Goal: Communication & Community: Participate in discussion

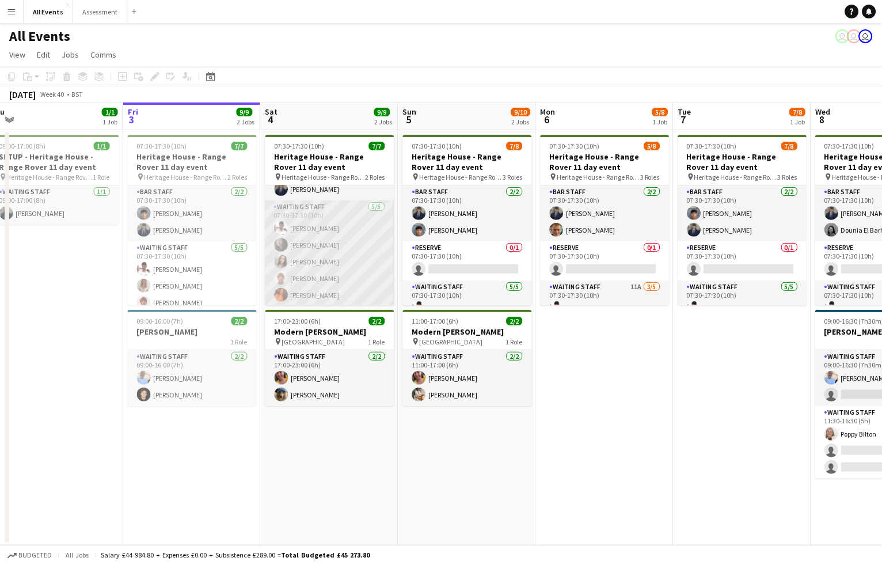
click at [361, 275] on app-card-role "Waiting Staff 5/5 07:30-17:30 (10h) Ahmed Al-Khayat Flora McCullough Edith Felm…" at bounding box center [329, 253] width 129 height 106
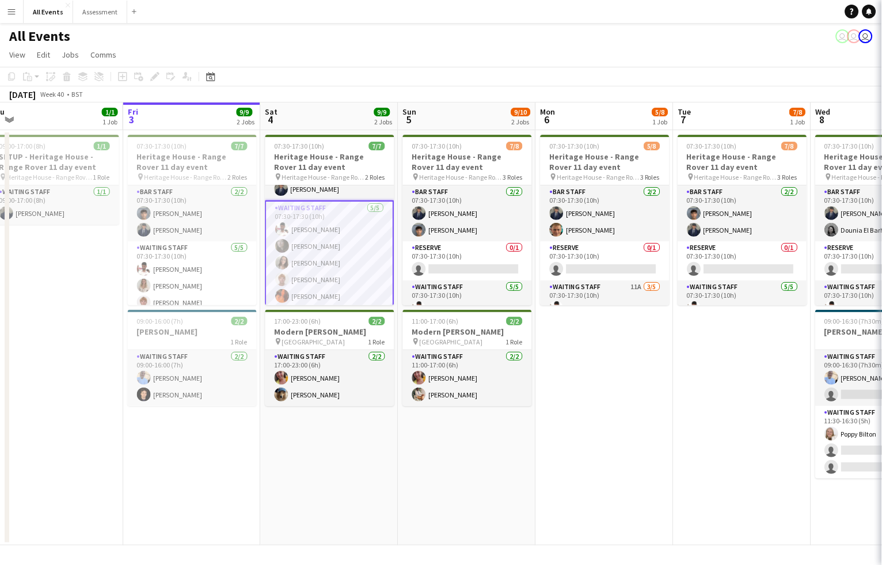
scroll to position [0, 289]
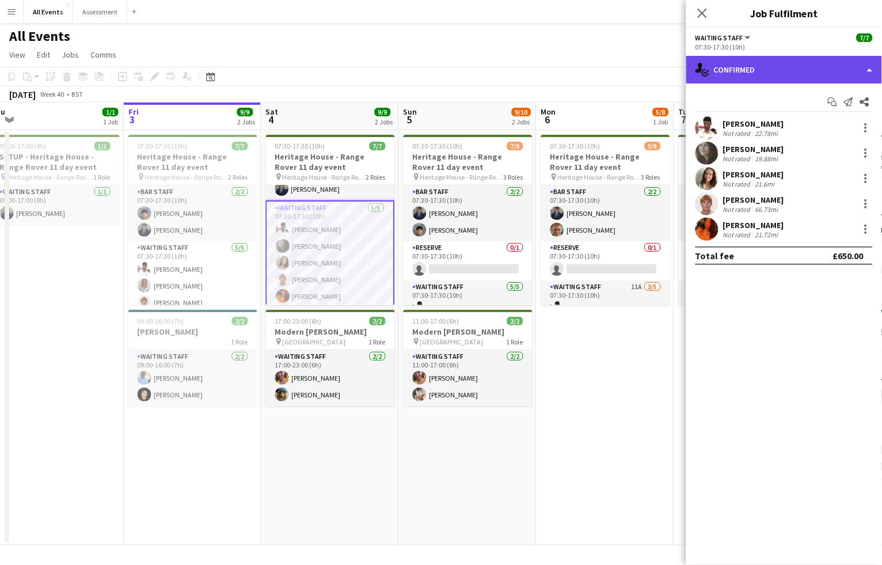
click at [776, 71] on div "single-neutral-actions-check-2 Confirmed" at bounding box center [784, 70] width 196 height 28
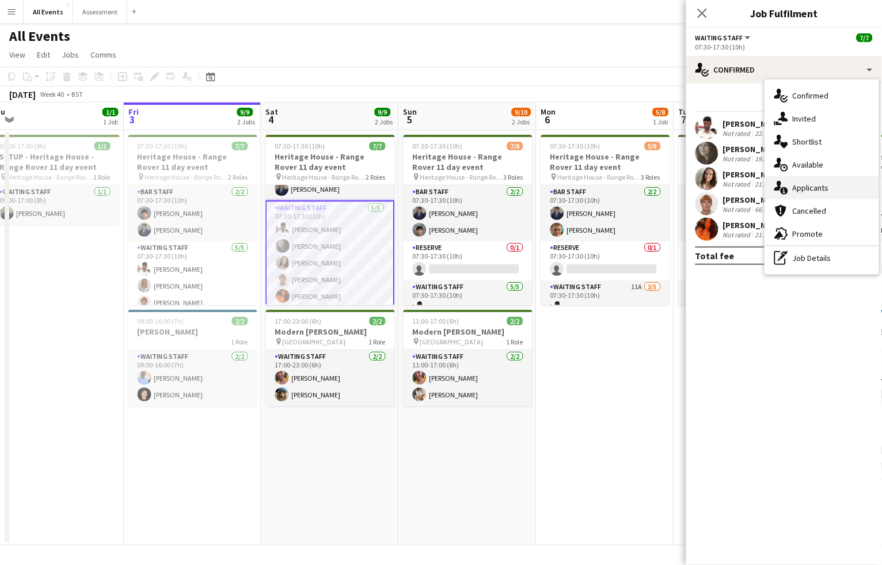
click at [810, 188] on span "Applicants" at bounding box center [811, 187] width 36 height 10
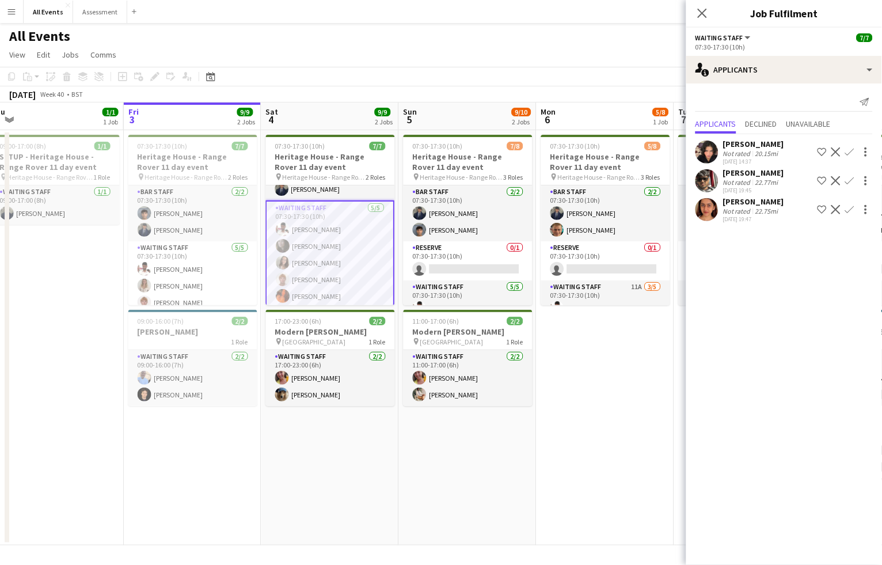
scroll to position [0, 288]
drag, startPoint x: 434, startPoint y: 436, endPoint x: 423, endPoint y: 419, distance: 20.8
click at [434, 436] on app-date-cell "07:30-17:30 (10h) 7/8 Heritage House - Range Rover 11 day event pin Heritage Ho…" at bounding box center [468, 337] width 138 height 415
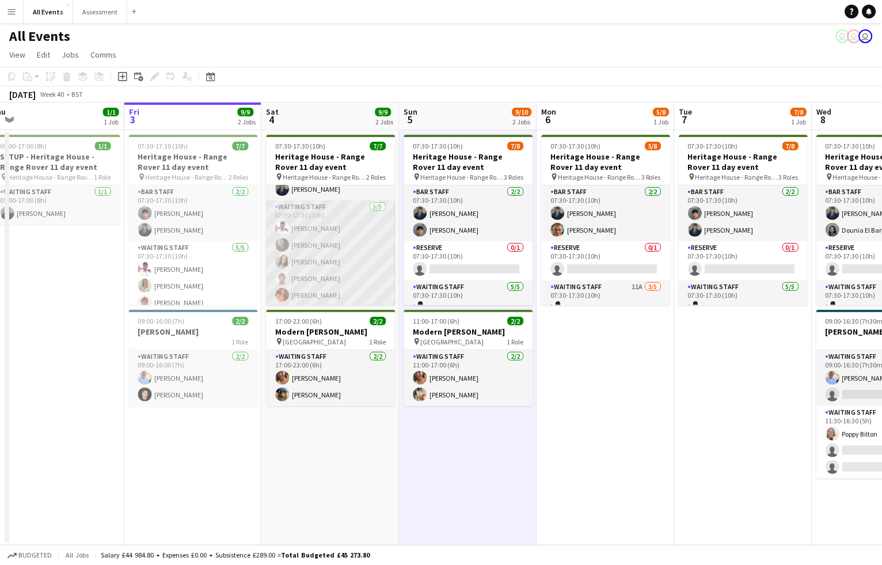
click at [313, 282] on app-card-role "Waiting Staff 5/5 07:30-17:30 (10h) Ahmed Al-Khayat Flora McCullough Edith Felm…" at bounding box center [331, 253] width 129 height 106
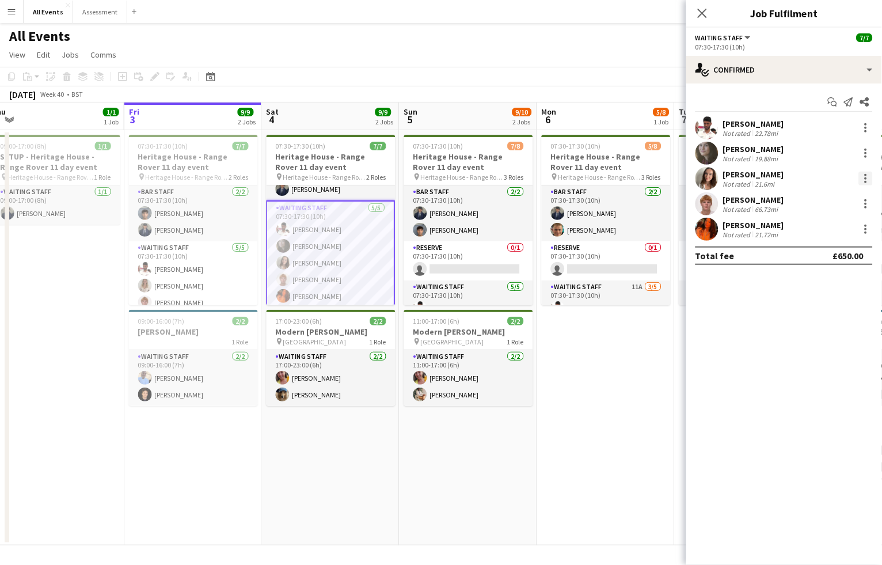
click at [869, 174] on div at bounding box center [866, 179] width 14 height 14
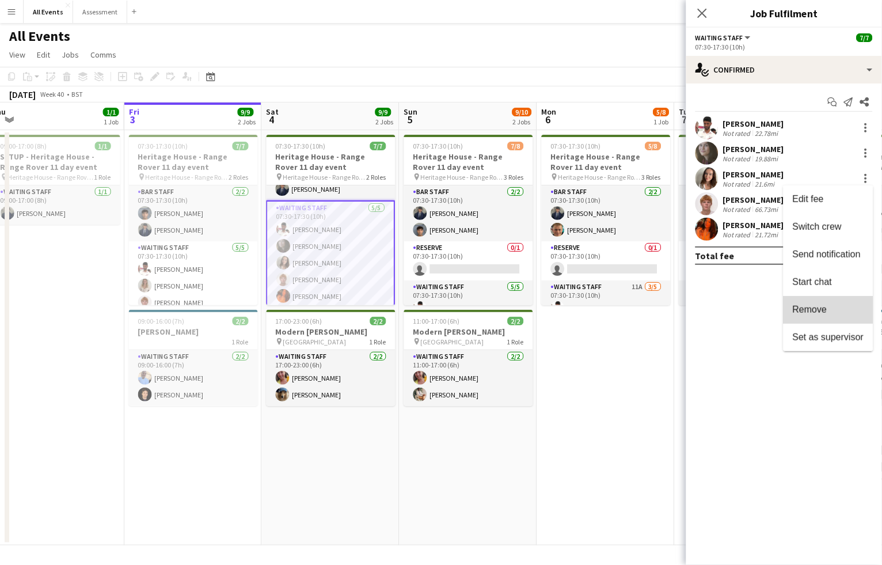
click at [832, 309] on span "Remove" at bounding box center [828, 310] width 71 height 10
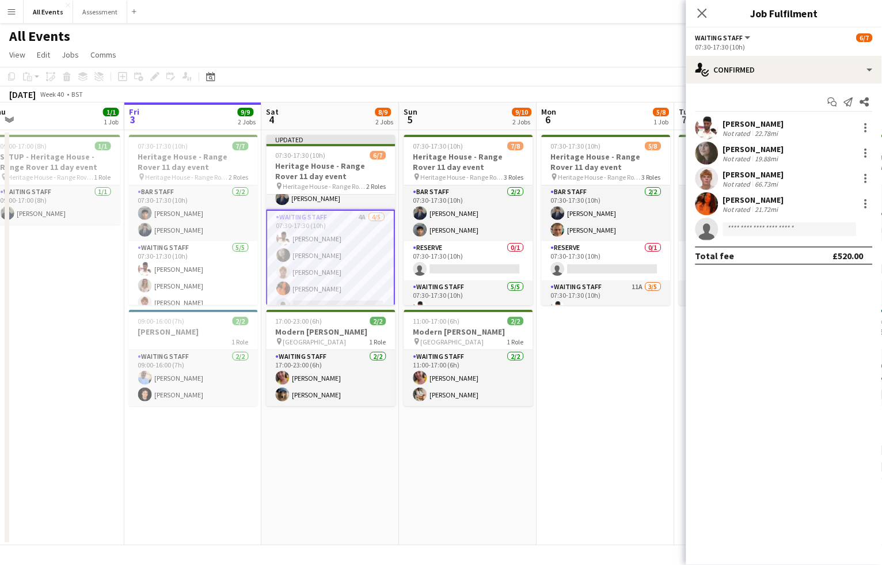
click at [629, 394] on app-date-cell "07:30-17:30 (10h) 5/8 Heritage House - Range Rover 11 day event pin Heritage Ho…" at bounding box center [606, 337] width 138 height 415
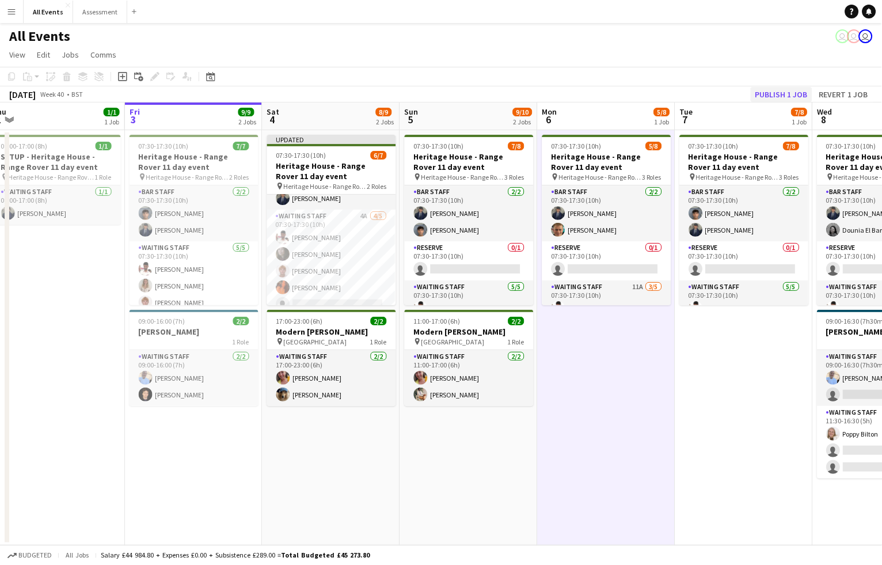
click at [790, 94] on button "Publish 1 job" at bounding box center [782, 94] width 62 height 15
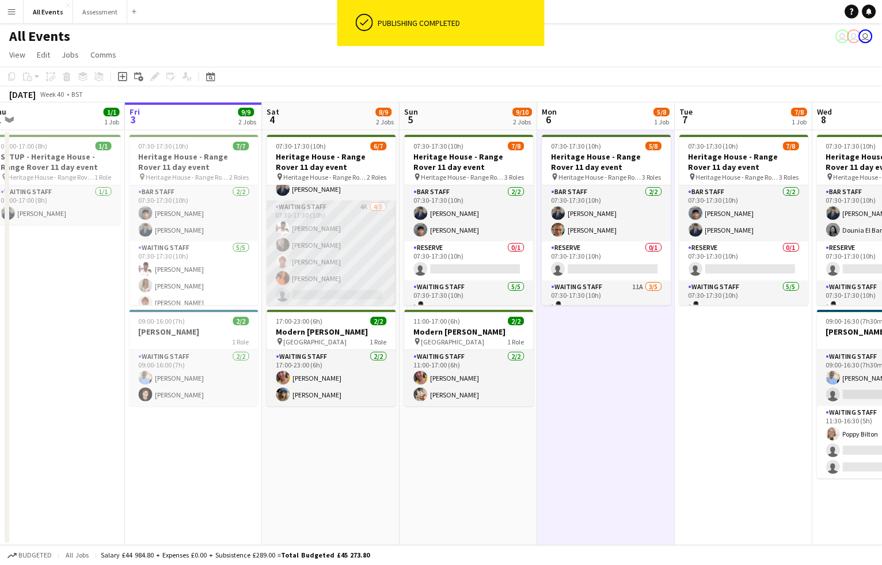
click at [315, 278] on app-card-role "Waiting Staff 4A 4/5 07:30-17:30 (10h) Ahmed Al-Khayat Flora McCullough lucas f…" at bounding box center [331, 253] width 129 height 106
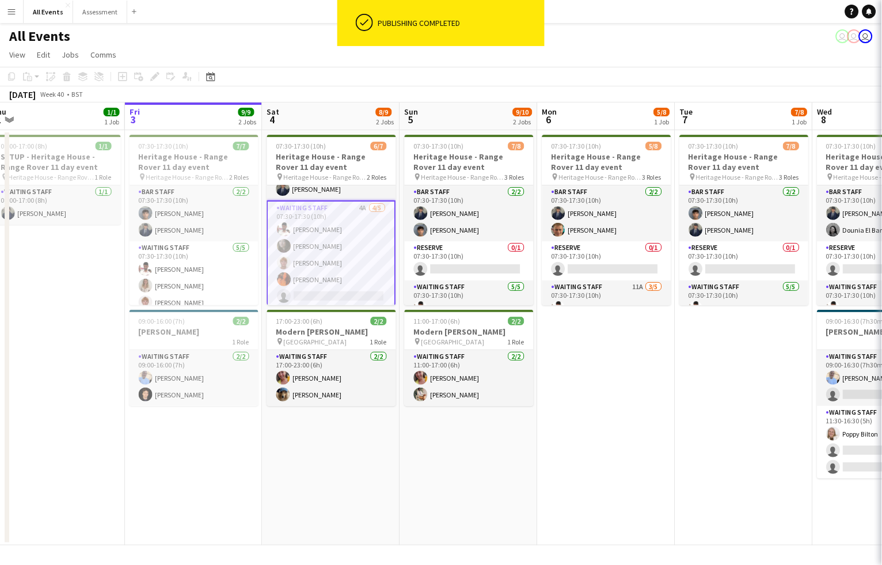
scroll to position [0, 288]
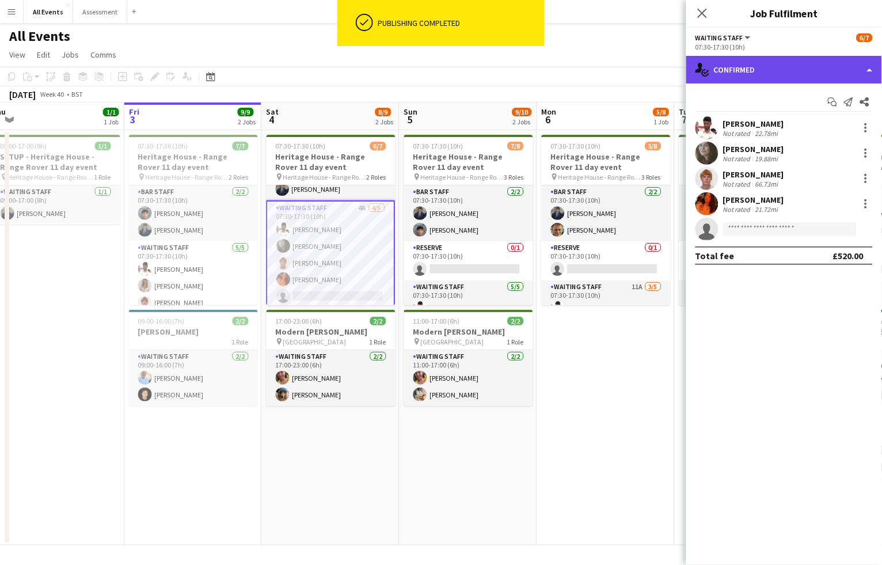
click at [823, 75] on div "single-neutral-actions-check-2 Confirmed" at bounding box center [784, 70] width 196 height 28
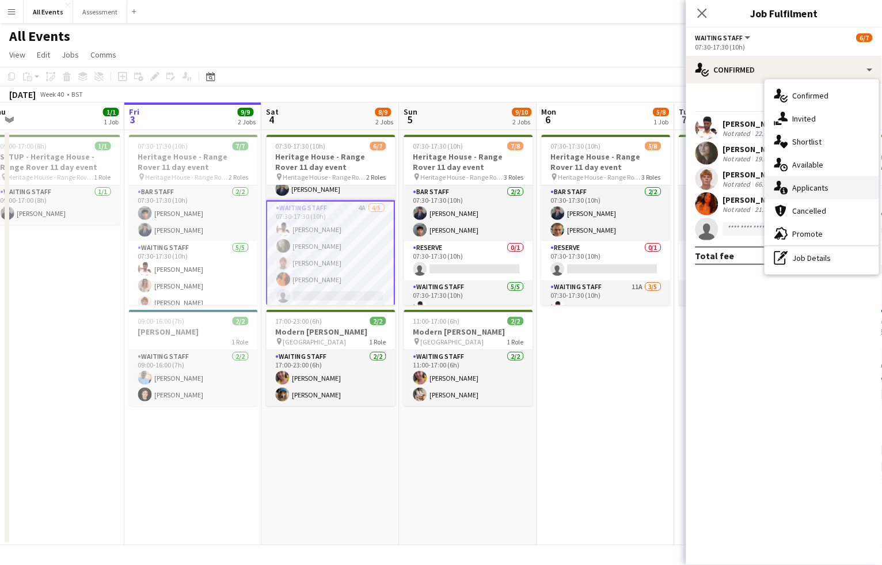
click at [816, 189] on span "Applicants" at bounding box center [811, 187] width 36 height 10
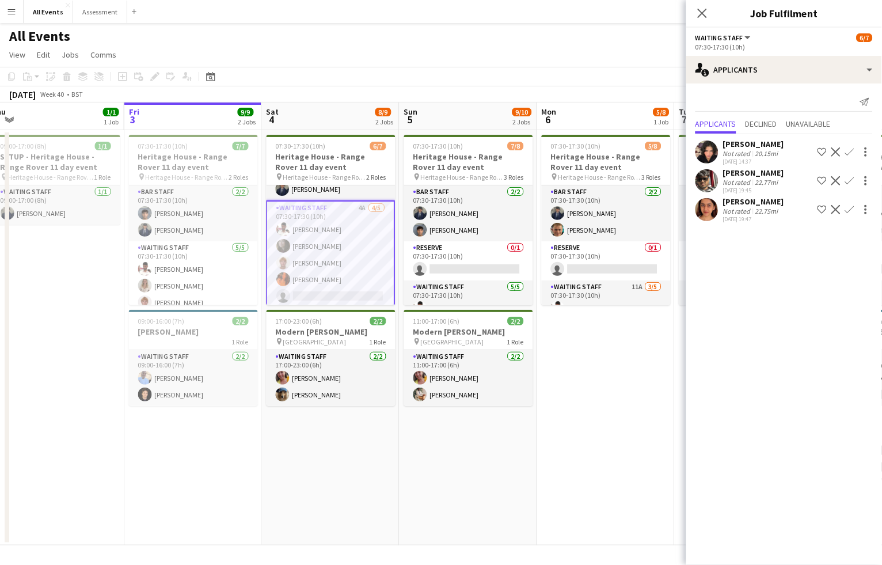
scroll to position [0, 294]
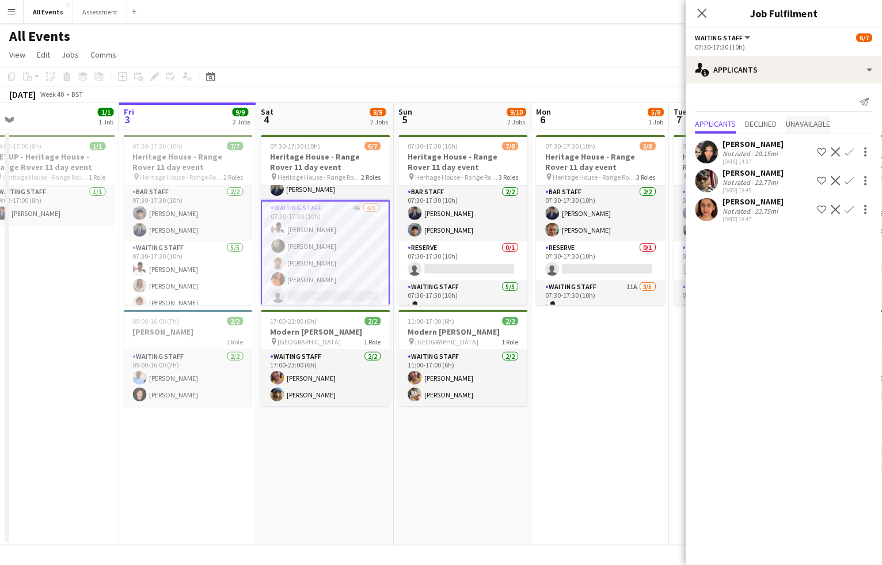
click at [801, 126] on span "Unavailable" at bounding box center [808, 124] width 44 height 8
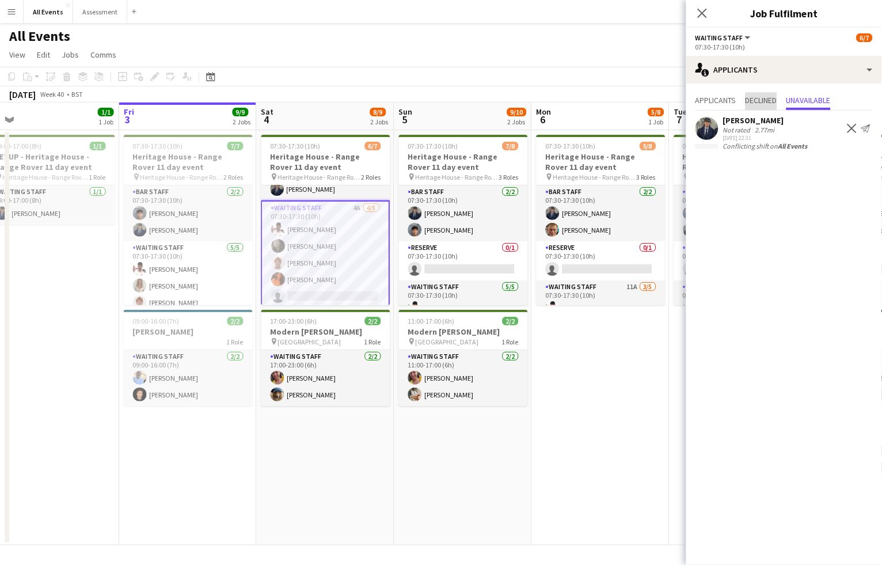
click at [755, 106] on span "Declined" at bounding box center [761, 101] width 32 height 17
click at [718, 102] on span "Applicants" at bounding box center [715, 100] width 41 height 8
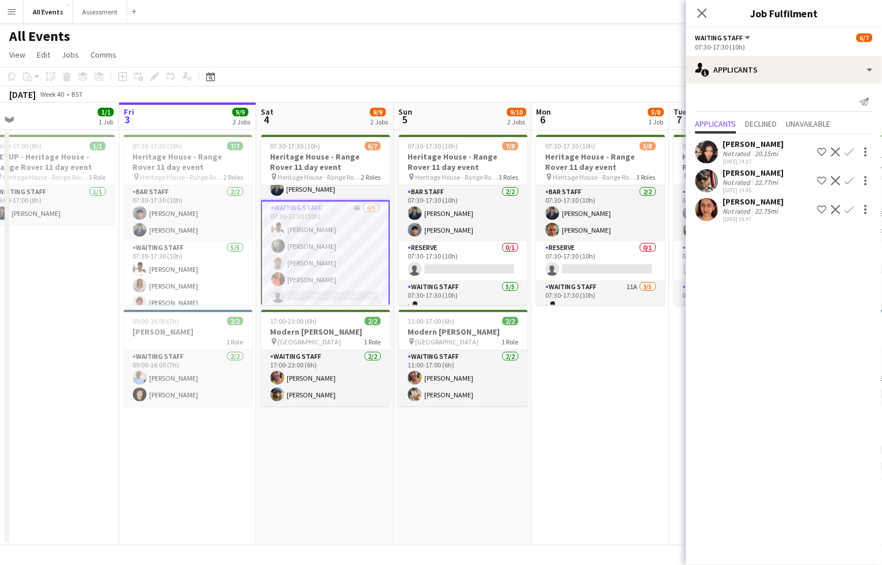
scroll to position [0, 307]
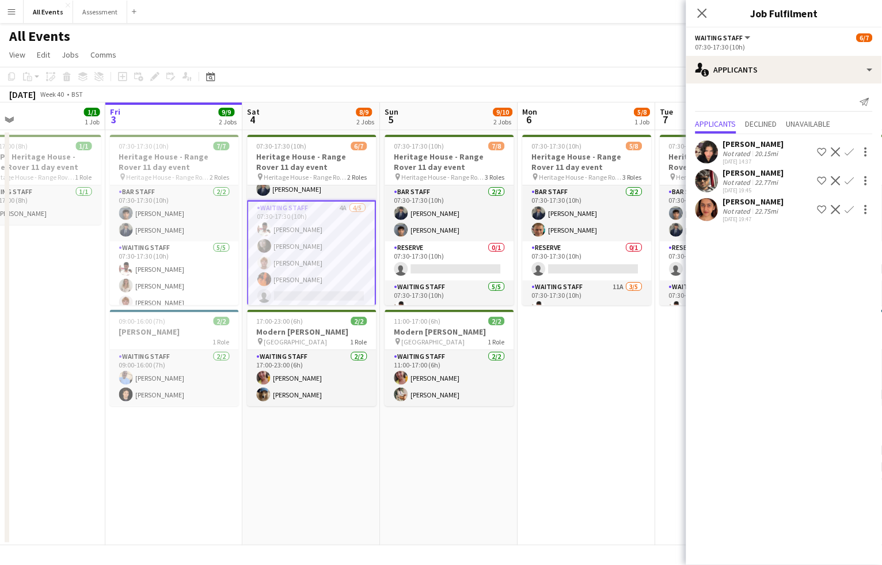
click at [608, 459] on app-date-cell "07:30-17:30 (10h) 5/8 Heritage House - Range Rover 11 day event pin Heritage Ho…" at bounding box center [587, 337] width 138 height 415
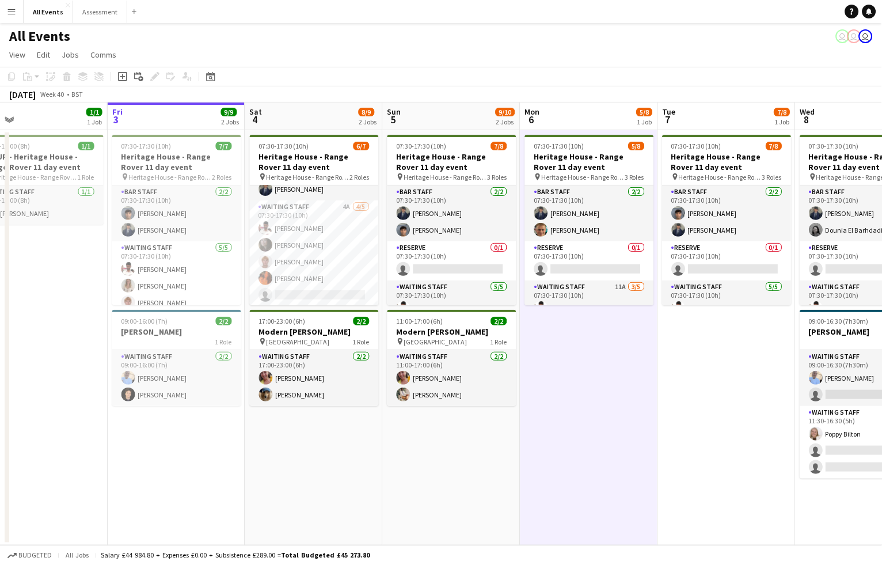
scroll to position [40, 0]
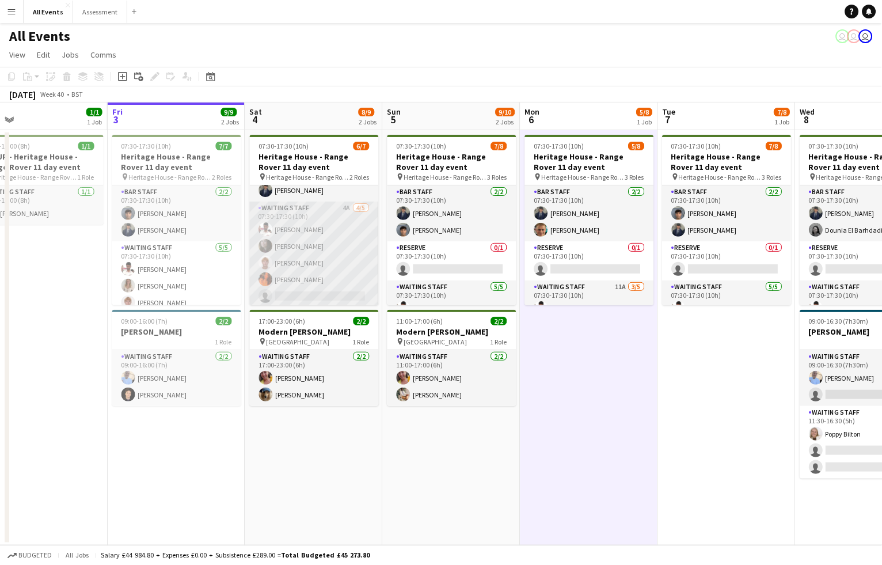
click at [329, 238] on app-card-role "Waiting Staff 4A 4/5 07:30-17:30 (10h) Ahmed Al-Khayat Flora McCullough lucas f…" at bounding box center [314, 254] width 129 height 106
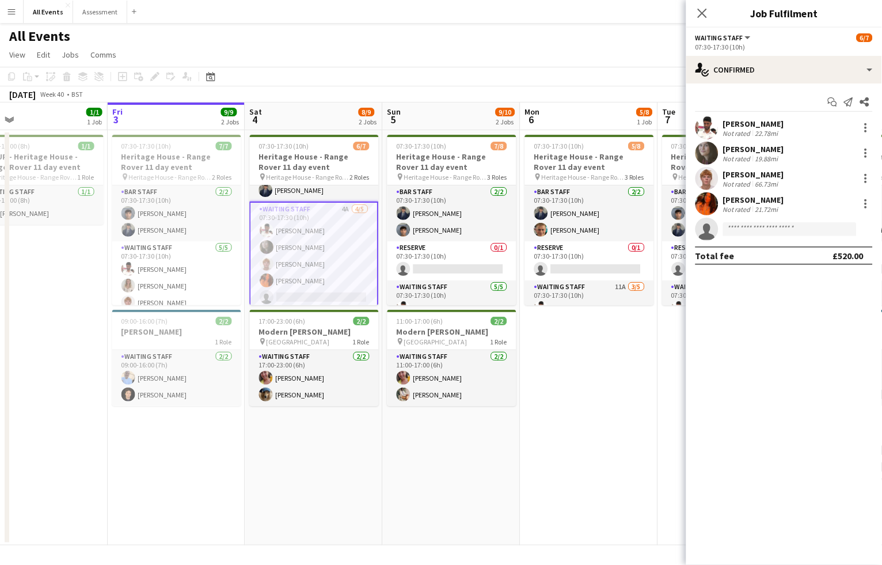
click at [316, 54] on app-page-menu "View Day view expanded Day view collapsed Month view Date picker Jump to [DATE]…" at bounding box center [441, 56] width 882 height 22
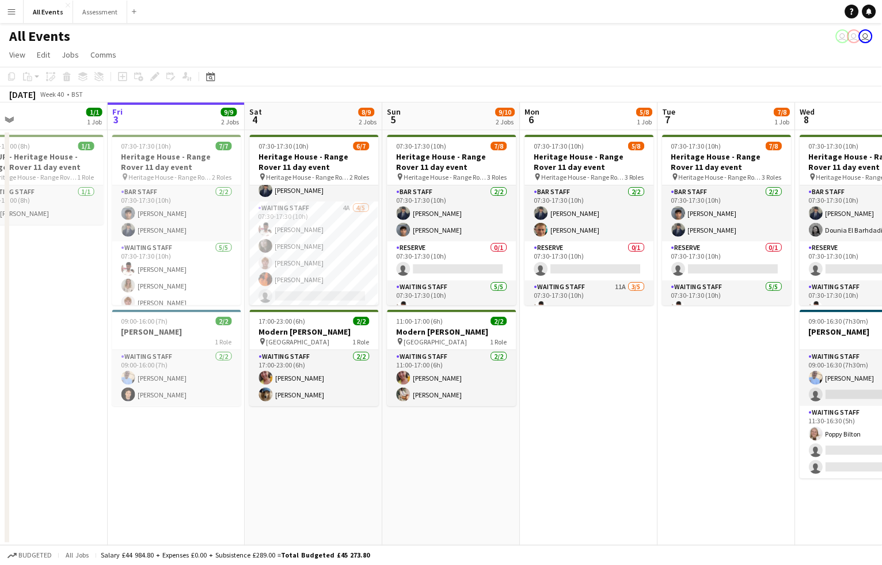
click at [5, 16] on button "Menu" at bounding box center [11, 11] width 23 height 23
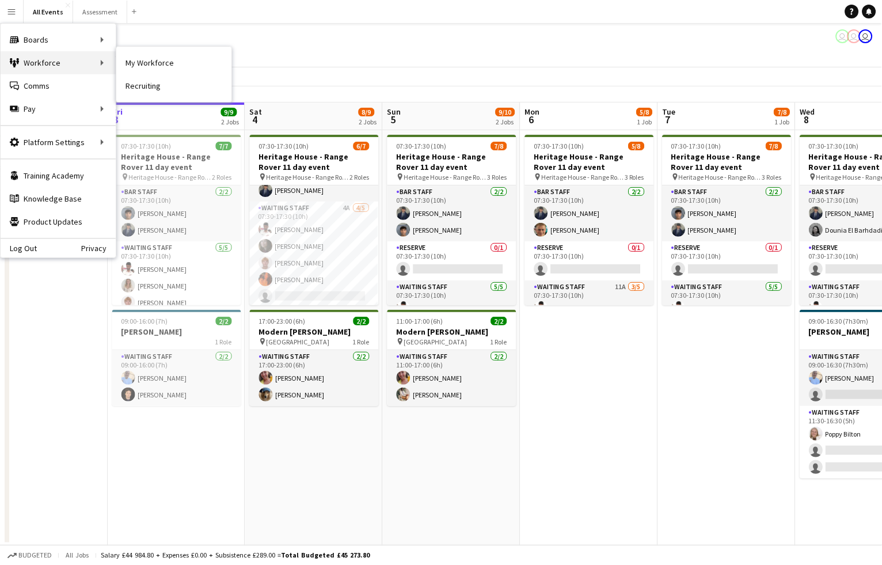
scroll to position [1, 0]
click at [121, 62] on link "My Workforce" at bounding box center [173, 62] width 115 height 23
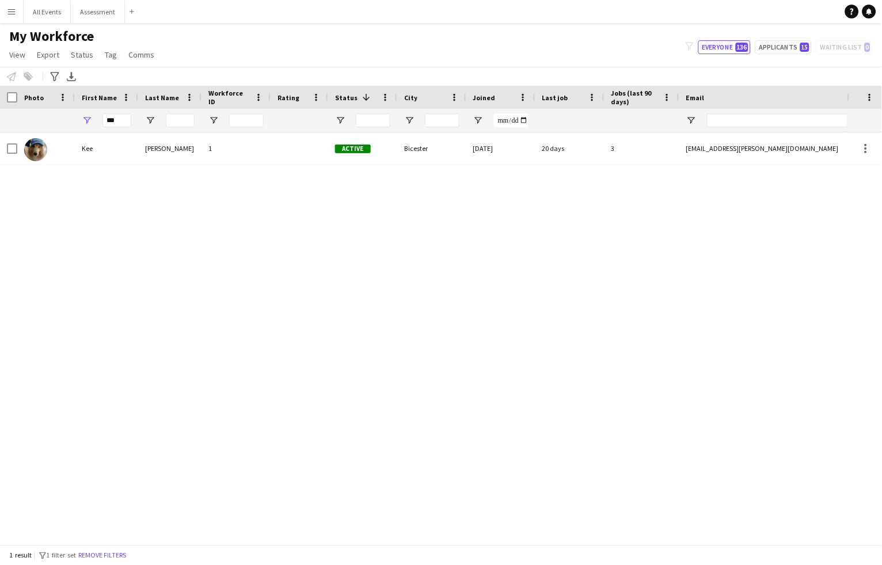
click at [292, 62] on div "My Workforce View Views Default view New view Update view Delete view Edit name…" at bounding box center [441, 47] width 882 height 39
click at [116, 554] on button "Remove filters" at bounding box center [102, 555] width 52 height 13
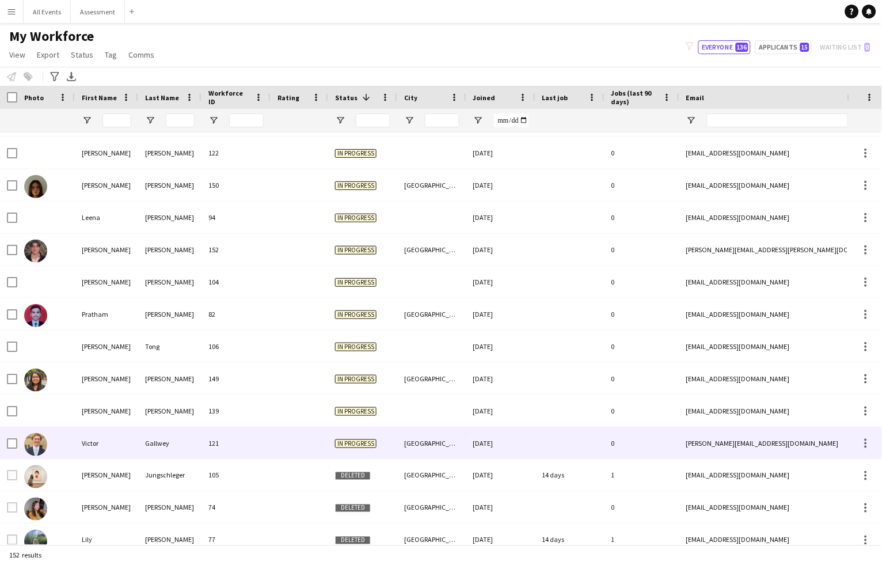
scroll to position [893, 0]
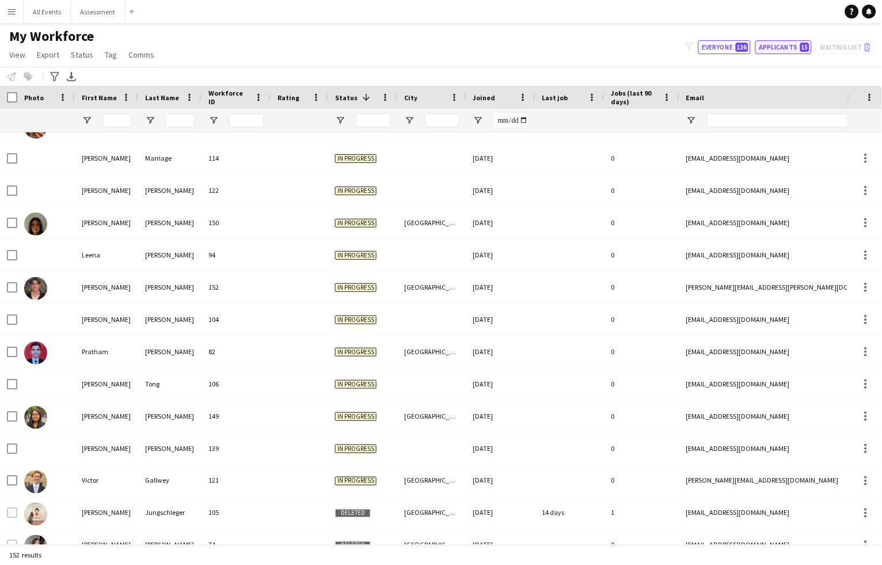
click at [782, 48] on button "Applicants 15" at bounding box center [783, 47] width 56 height 14
type input "**********"
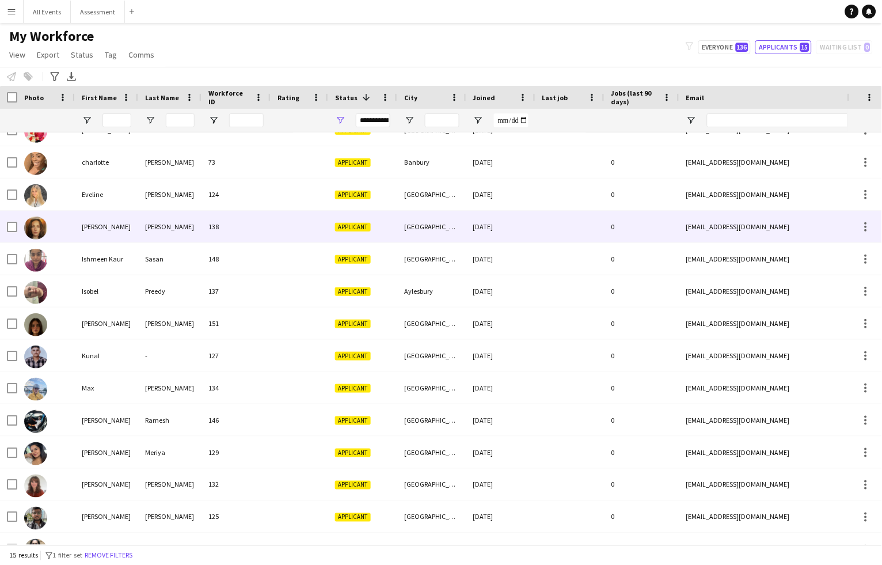
scroll to position [23, 0]
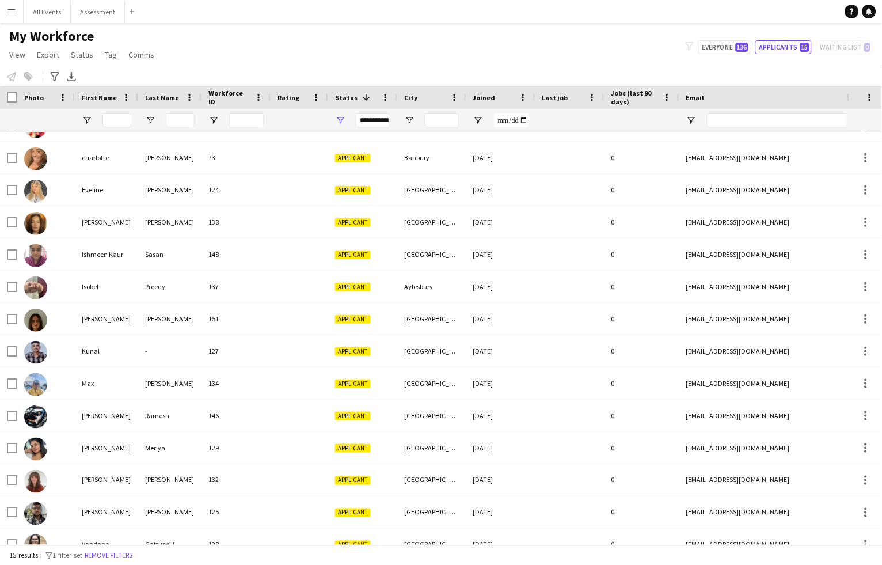
click at [479, 99] on span "Joined" at bounding box center [484, 97] width 22 height 9
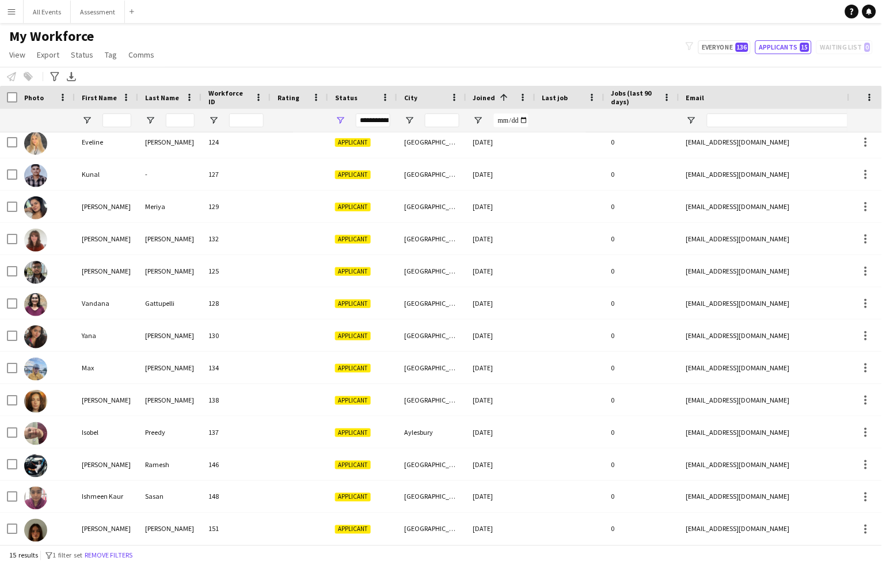
scroll to position [70, 0]
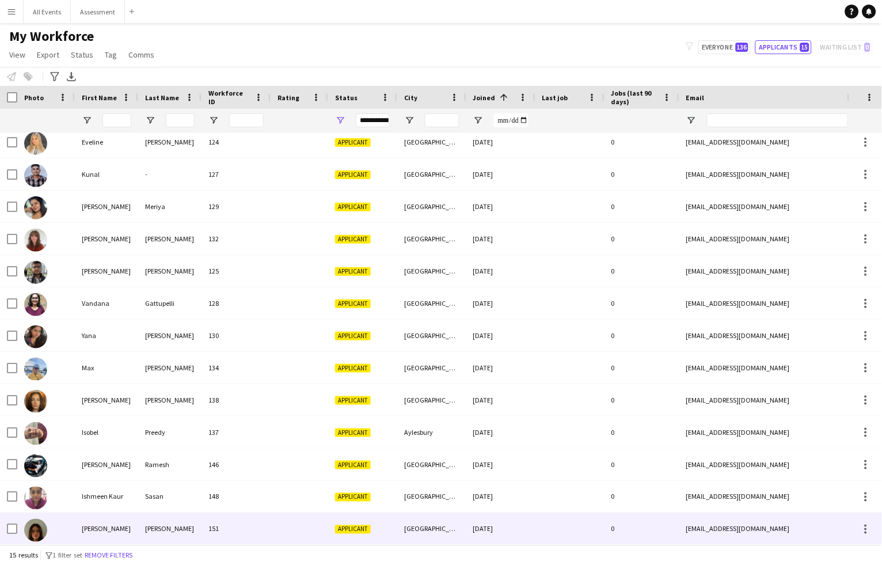
click at [152, 537] on div "Dimond" at bounding box center [169, 529] width 63 height 32
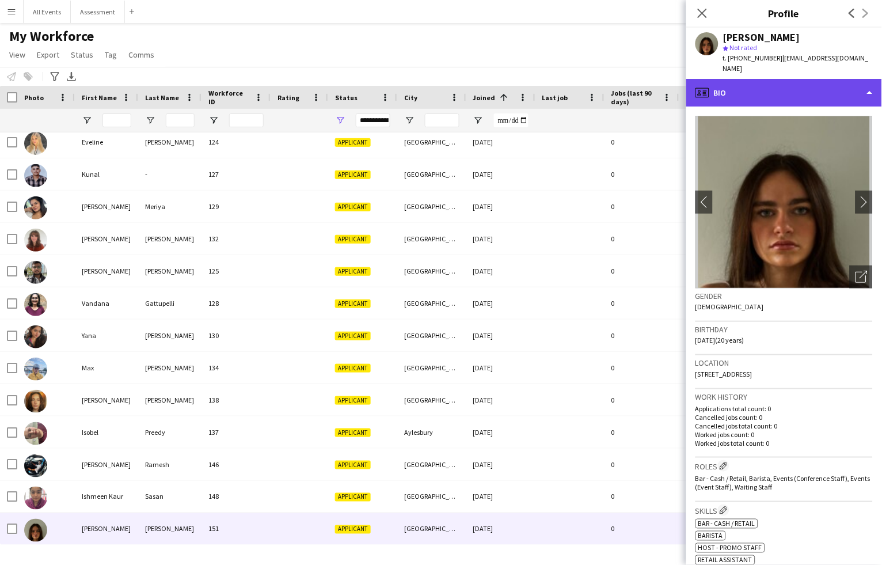
click at [775, 79] on div "profile Bio" at bounding box center [784, 93] width 196 height 28
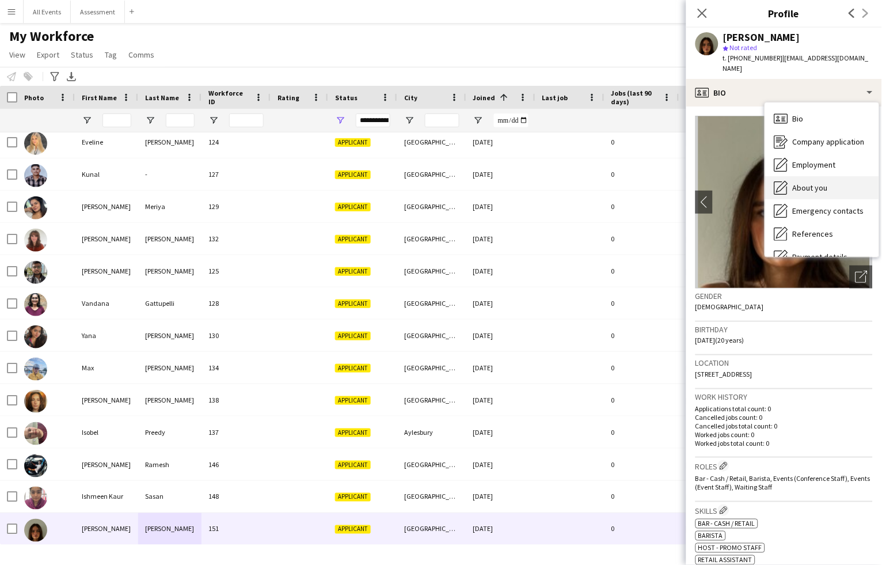
click at [812, 182] on span "About you" at bounding box center [810, 187] width 35 height 10
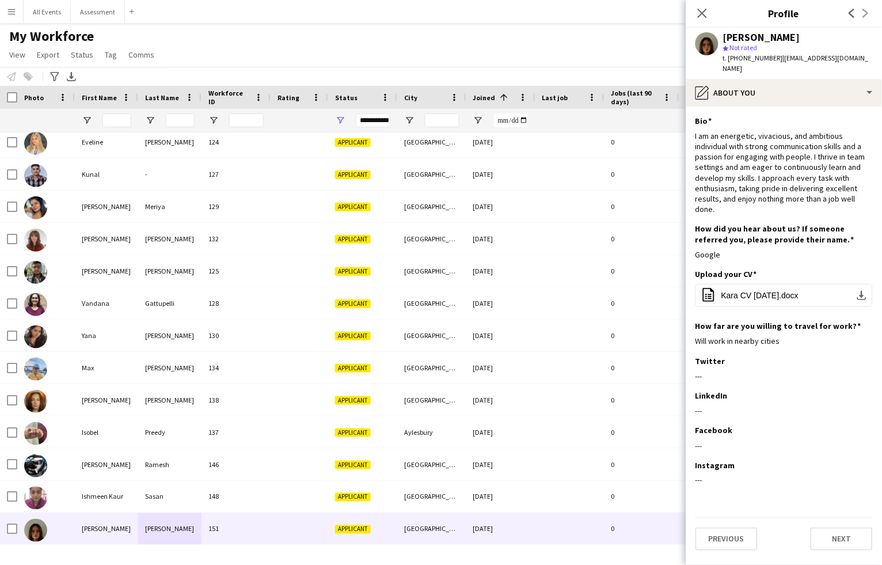
click at [844, 527] on button "Next" at bounding box center [842, 538] width 62 height 23
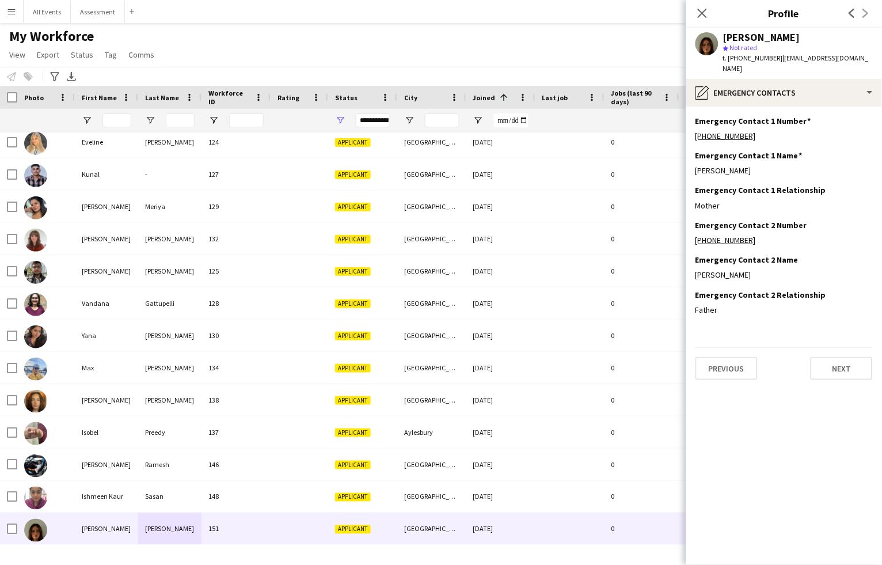
click at [843, 369] on app-section-data-types "Emergency Contact 1 Number Edit this field +447584723725 Emergency Contact 1 Na…" at bounding box center [784, 335] width 196 height 458
click at [839, 357] on button "Next" at bounding box center [842, 368] width 62 height 23
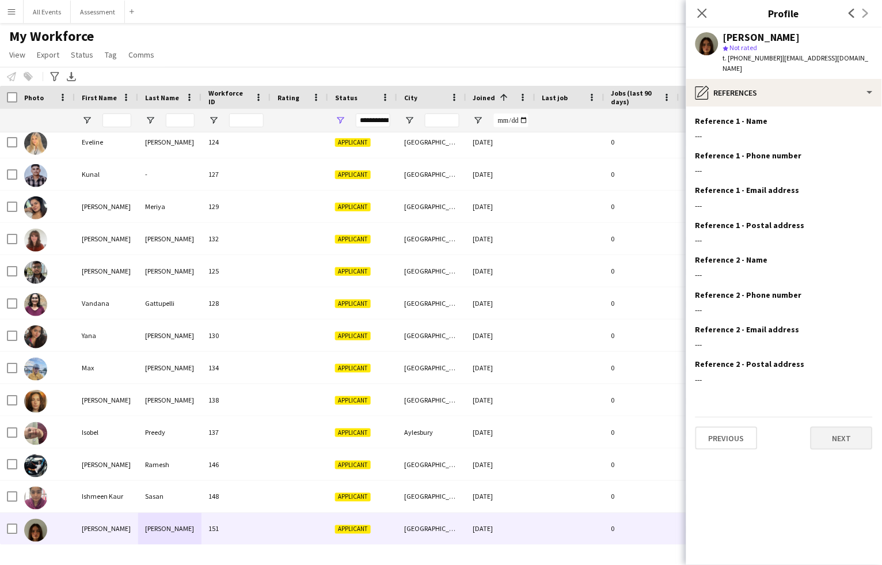
drag, startPoint x: 835, startPoint y: 438, endPoint x: 837, endPoint y: 428, distance: 10.6
click at [835, 436] on app-section-data-types "Reference 1 - Name Edit this field --- Reference 1 - Phone number Edit this fie…" at bounding box center [784, 335] width 196 height 458
click at [837, 428] on button "Next" at bounding box center [842, 438] width 62 height 23
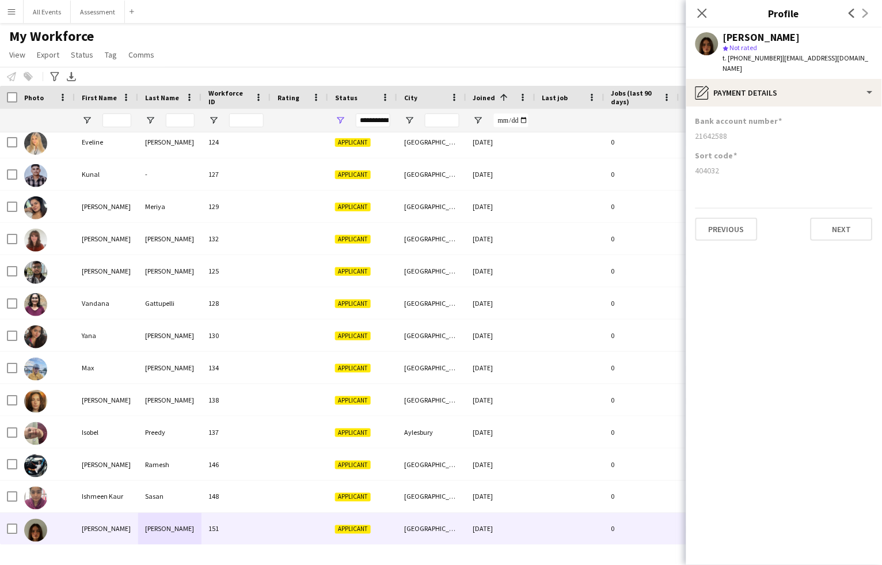
click at [834, 236] on app-section-data-types "Bank account number 21642588 Sort code 404032 Previous Next" at bounding box center [784, 335] width 196 height 458
click at [832, 222] on button "Next" at bounding box center [842, 229] width 62 height 23
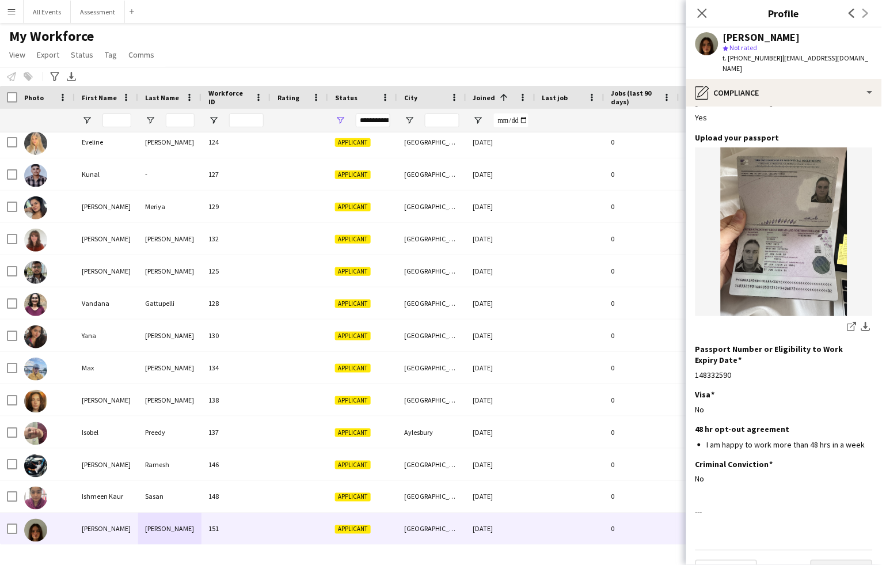
scroll to position [63, 0]
click at [851, 560] on button "Next" at bounding box center [842, 571] width 62 height 23
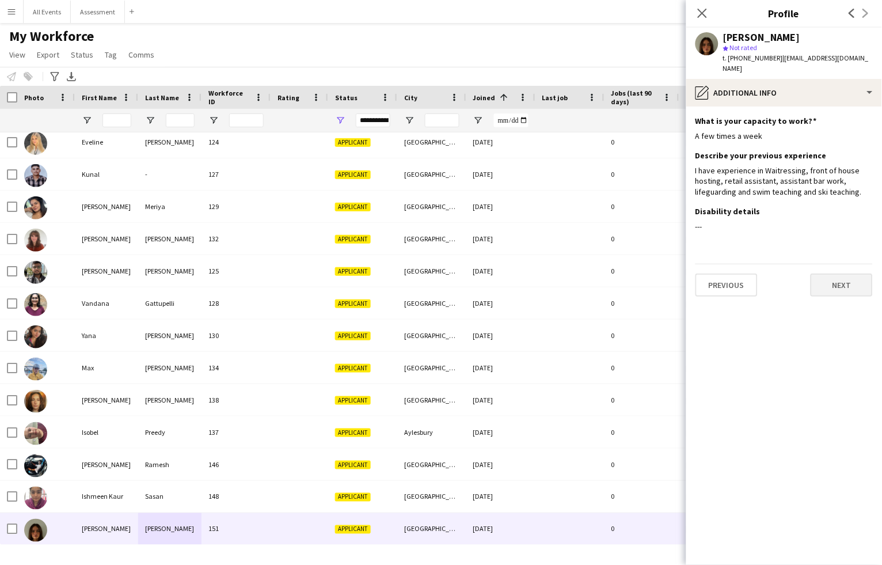
click at [839, 277] on button "Next" at bounding box center [842, 284] width 62 height 23
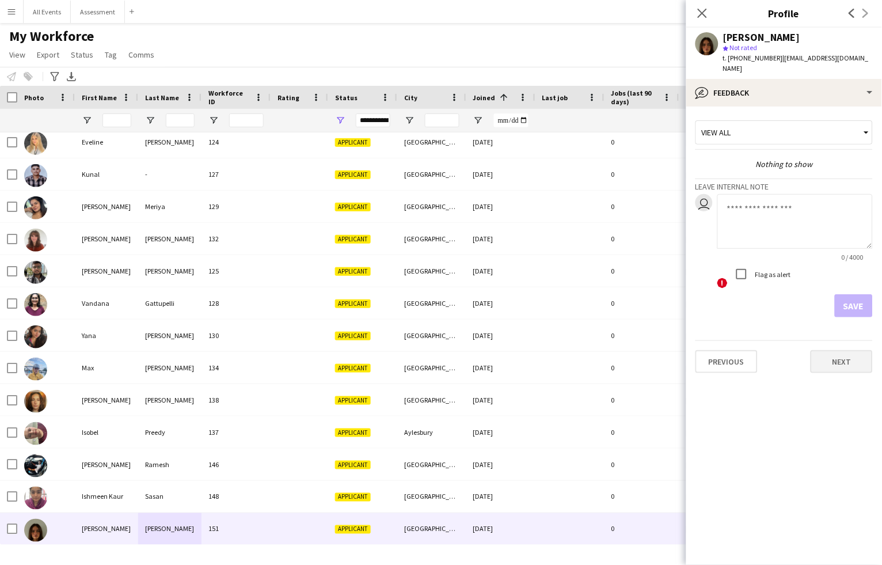
click at [854, 356] on button "Next" at bounding box center [842, 361] width 62 height 23
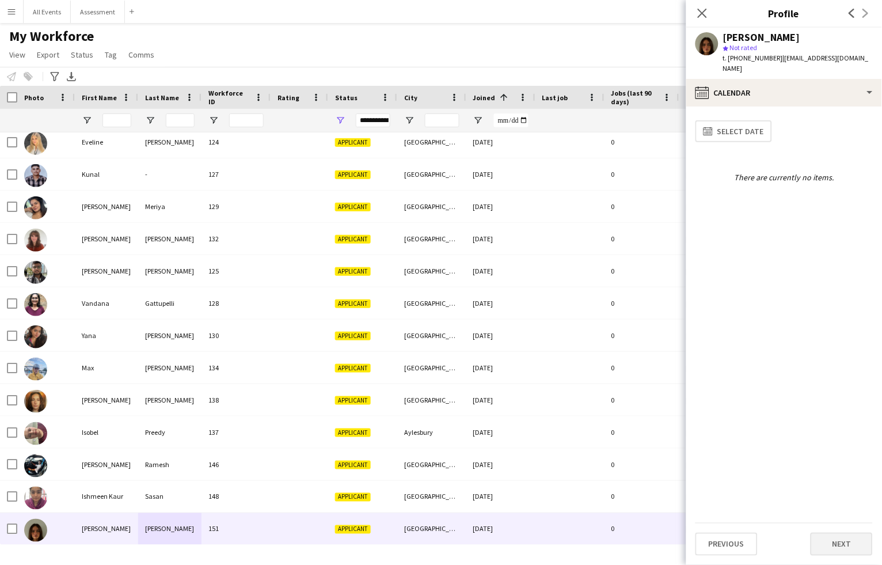
click at [847, 547] on button "Next" at bounding box center [842, 543] width 62 height 23
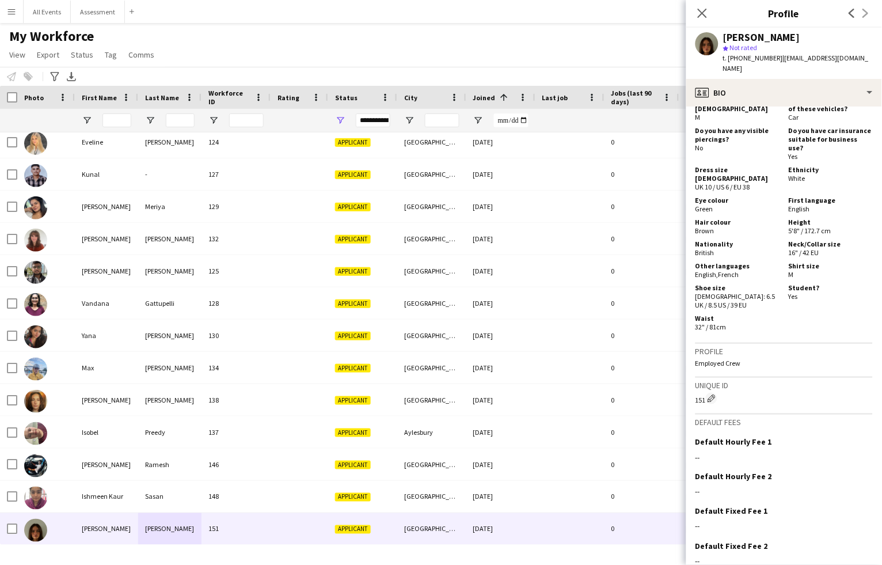
scroll to position [585, 0]
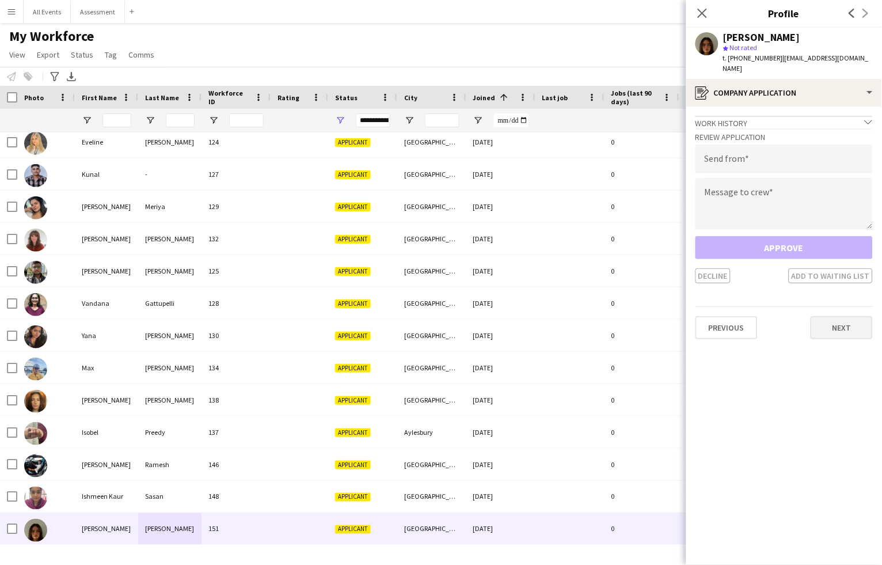
click at [836, 306] on div "Previous Next" at bounding box center [783, 322] width 177 height 33
click at [837, 316] on button "Next" at bounding box center [842, 327] width 62 height 23
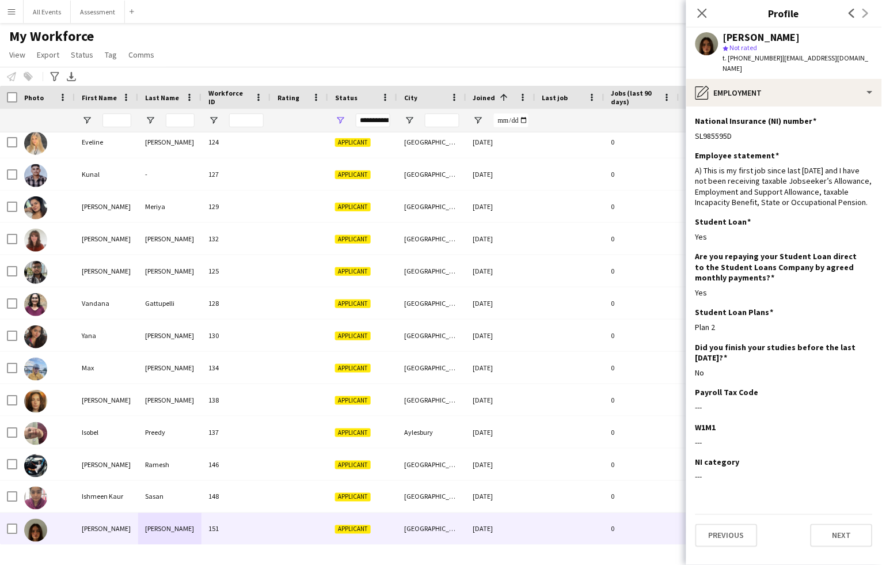
click at [452, 48] on div "My Workforce View Views Default view New view Update view Delete view Edit name…" at bounding box center [441, 47] width 882 height 39
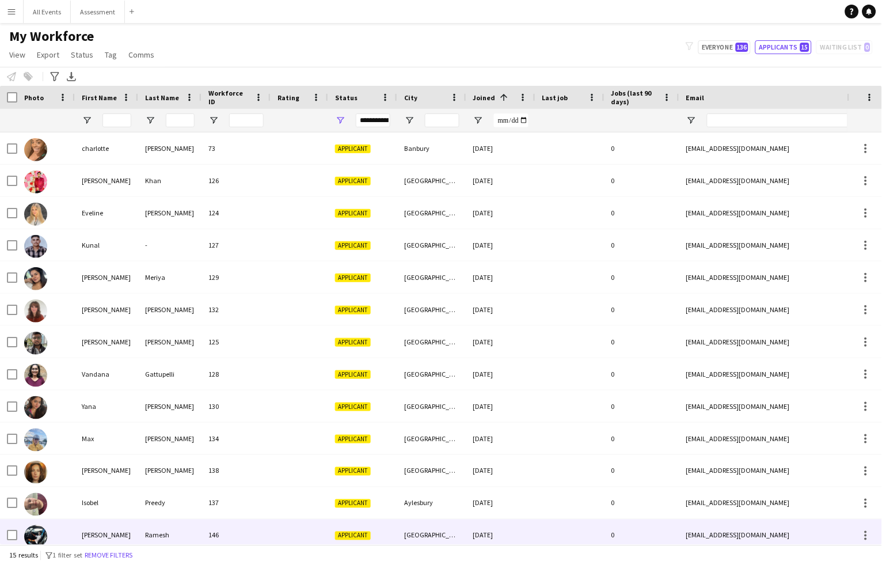
scroll to position [0, 0]
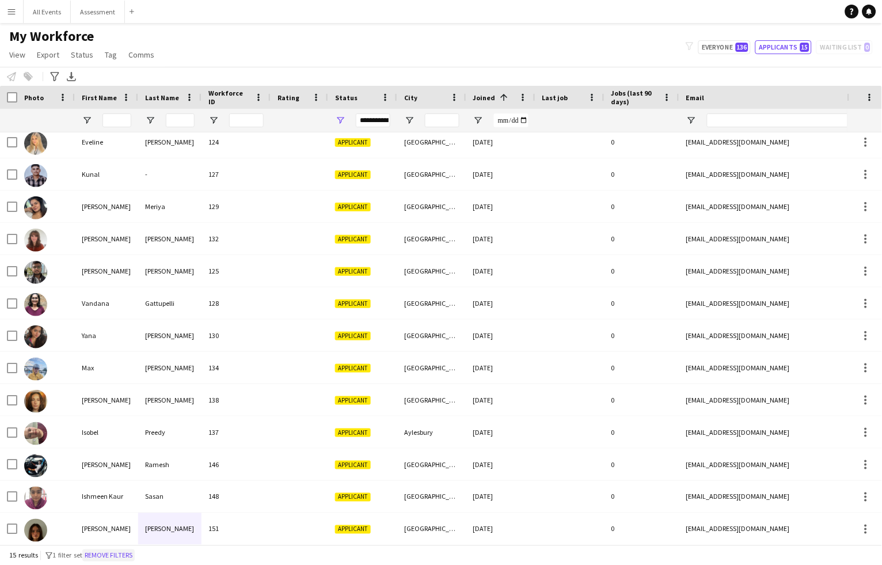
click at [128, 552] on button "Remove filters" at bounding box center [108, 555] width 52 height 13
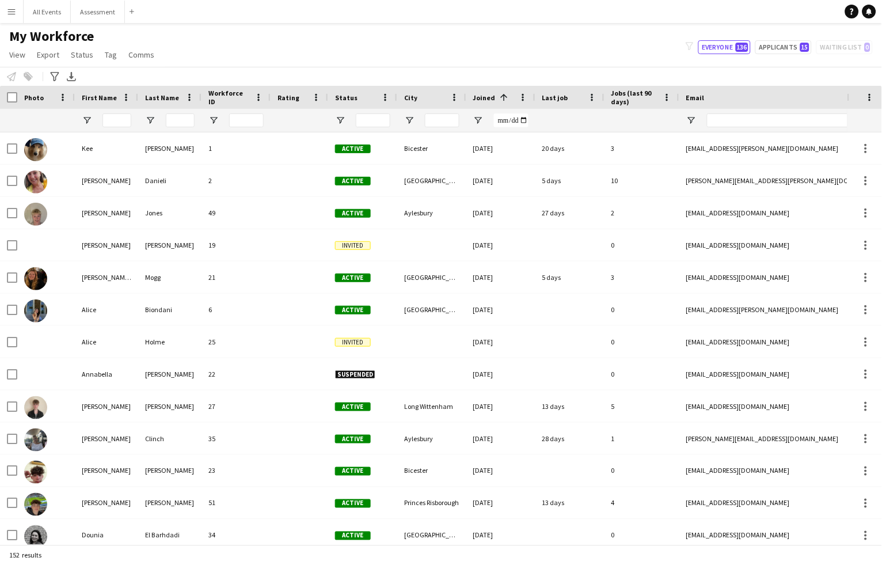
click at [347, 98] on span "Status" at bounding box center [346, 97] width 22 height 9
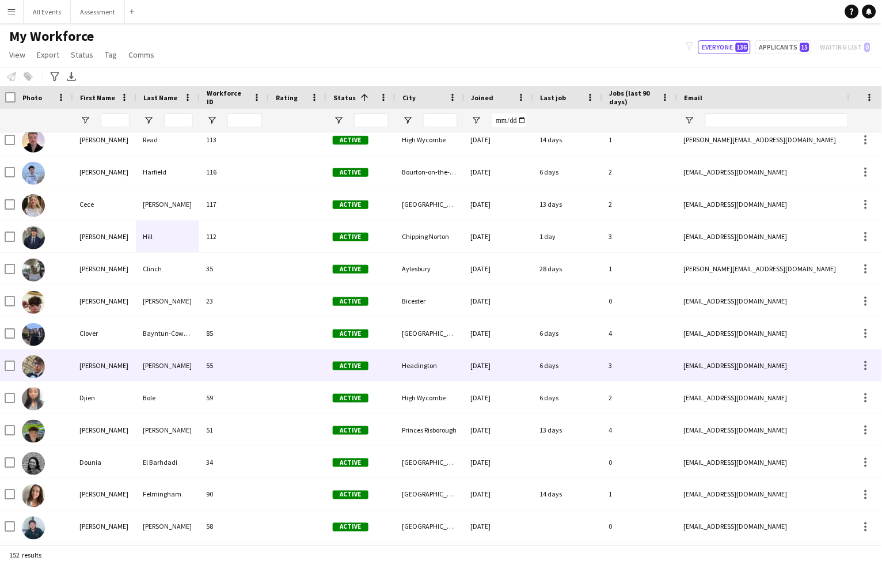
scroll to position [378, 0]
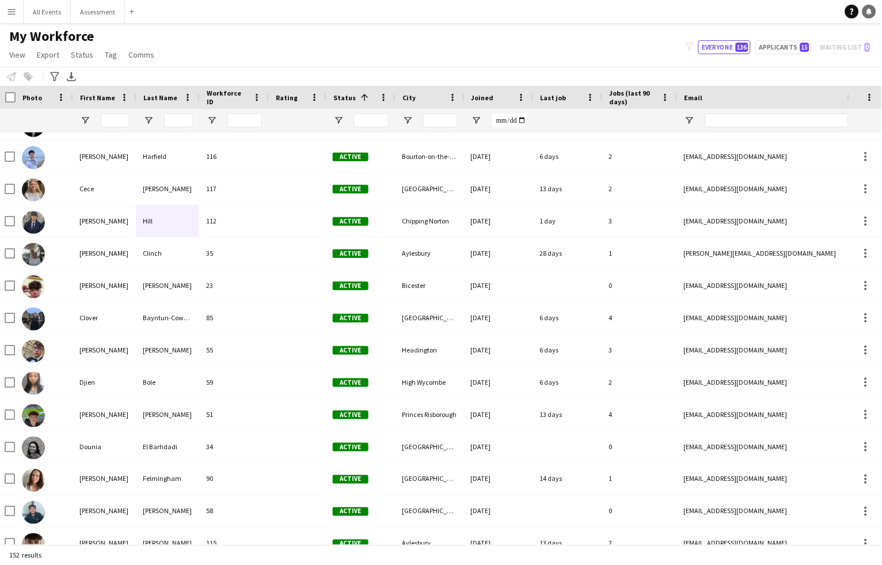
click at [870, 13] on icon at bounding box center [869, 11] width 6 height 6
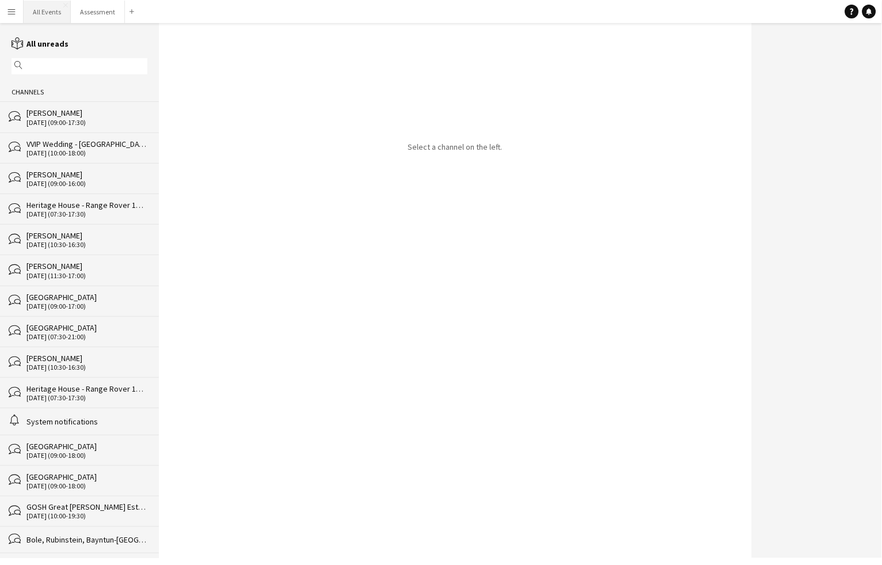
click at [47, 17] on button "All Events Close" at bounding box center [47, 12] width 47 height 22
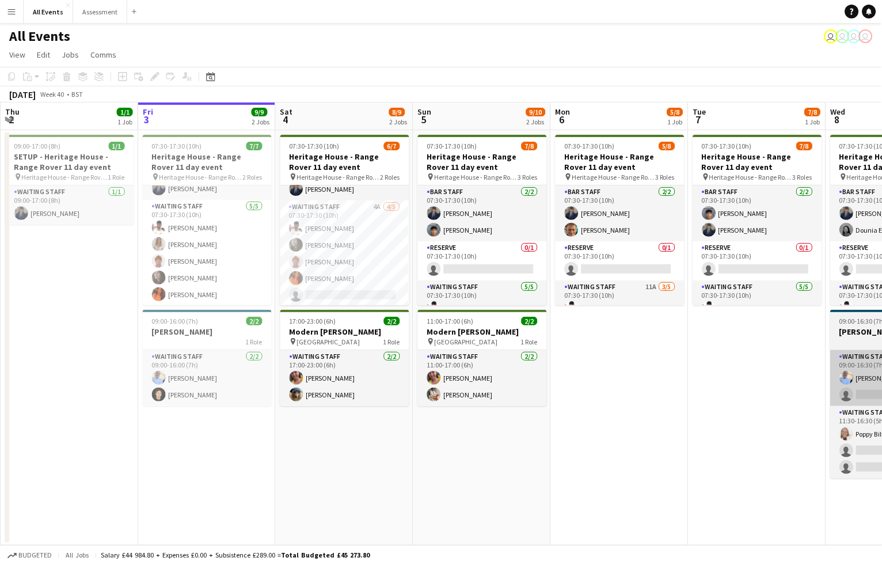
scroll to position [41, 0]
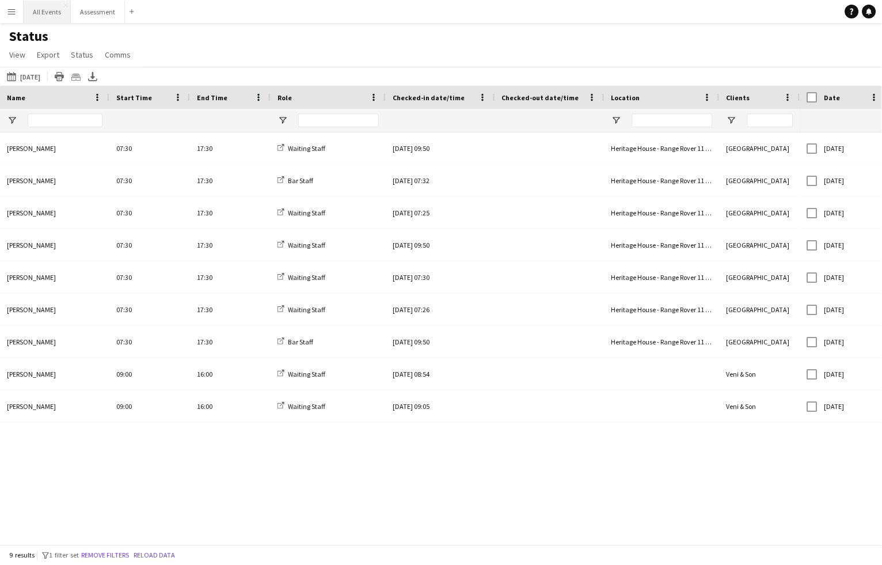
click at [49, 14] on button "All Events Close" at bounding box center [47, 12] width 47 height 22
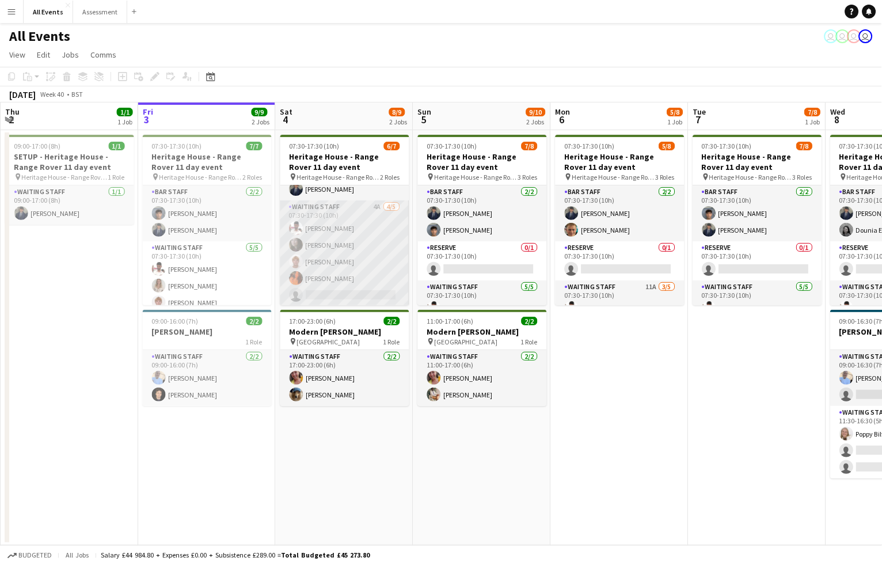
scroll to position [36, 0]
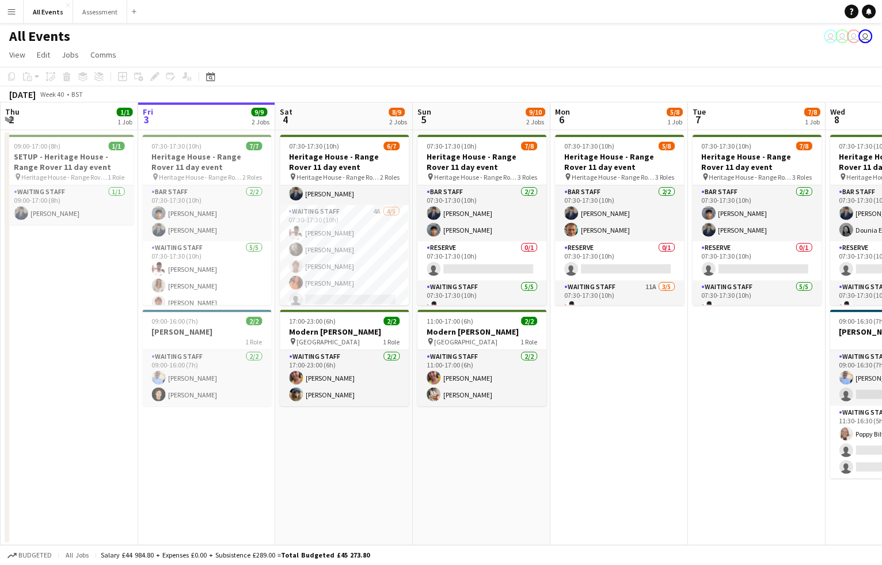
click at [520, 40] on div "All Events user user user user" at bounding box center [441, 34] width 882 height 22
click at [394, 64] on app-page-menu "View Day view expanded Day view collapsed Month view Date picker Jump to [DATE]…" at bounding box center [441, 56] width 882 height 22
click at [269, 50] on app-page-menu "View Day view expanded Day view collapsed Month view Date picker Jump to [DATE]…" at bounding box center [441, 56] width 882 height 22
click at [10, 14] on app-icon "Menu" at bounding box center [11, 11] width 9 height 9
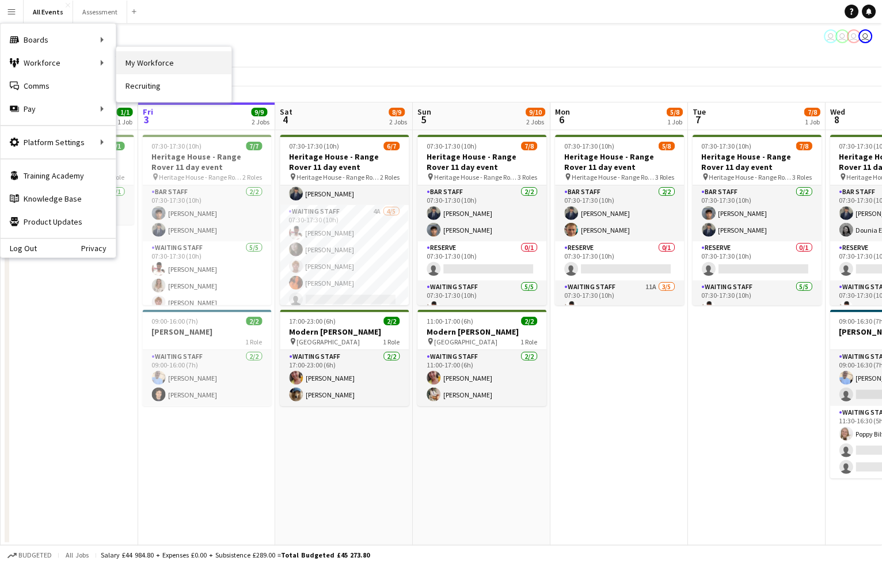
click at [149, 67] on link "My Workforce" at bounding box center [173, 62] width 115 height 23
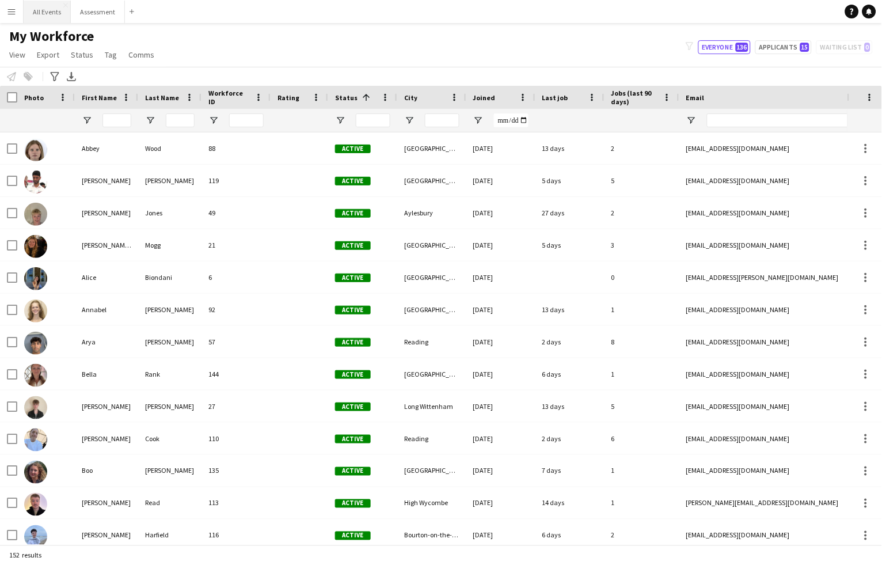
click at [48, 14] on button "All Events Close" at bounding box center [47, 12] width 47 height 22
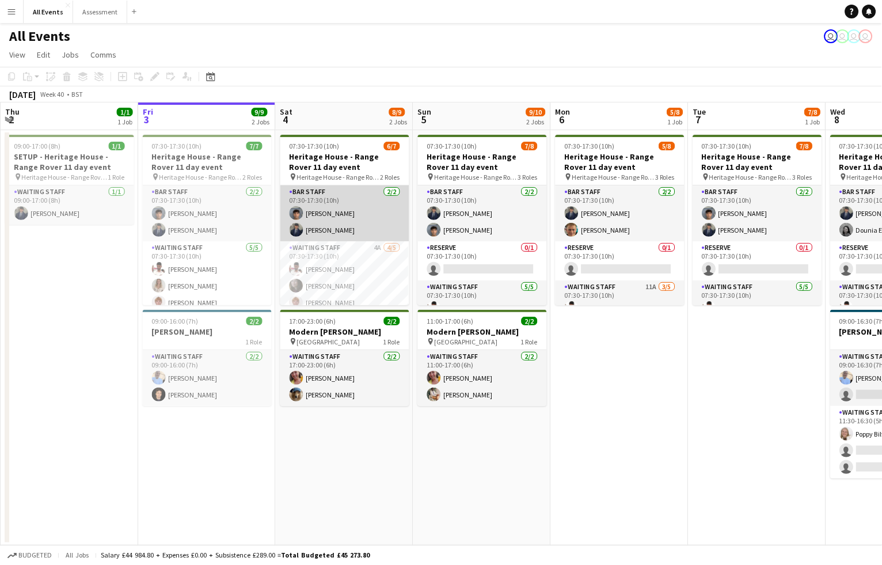
click at [360, 222] on app-card-role "Bar Staff [DATE] 07:30-17:30 (10h) [PERSON_NAME] [PERSON_NAME]" at bounding box center [344, 213] width 129 height 56
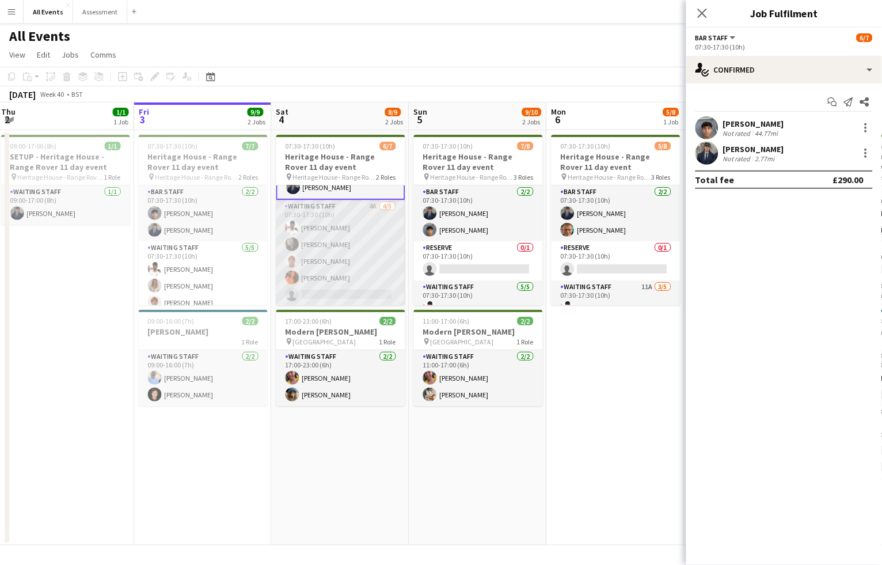
scroll to position [43, 0]
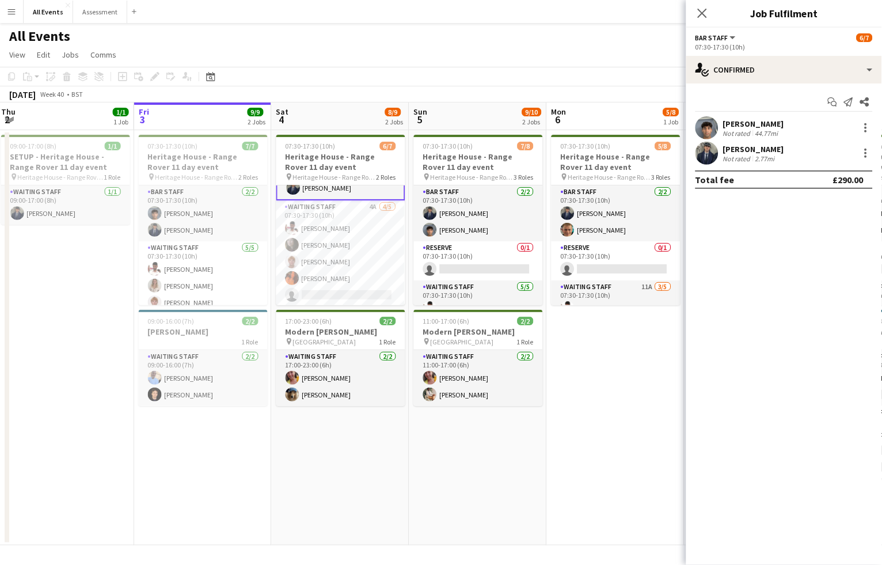
click at [538, 74] on app-toolbar "Copy Paste Paste Command V Paste with crew Command Shift V Paste linked Job [GE…" at bounding box center [441, 77] width 882 height 20
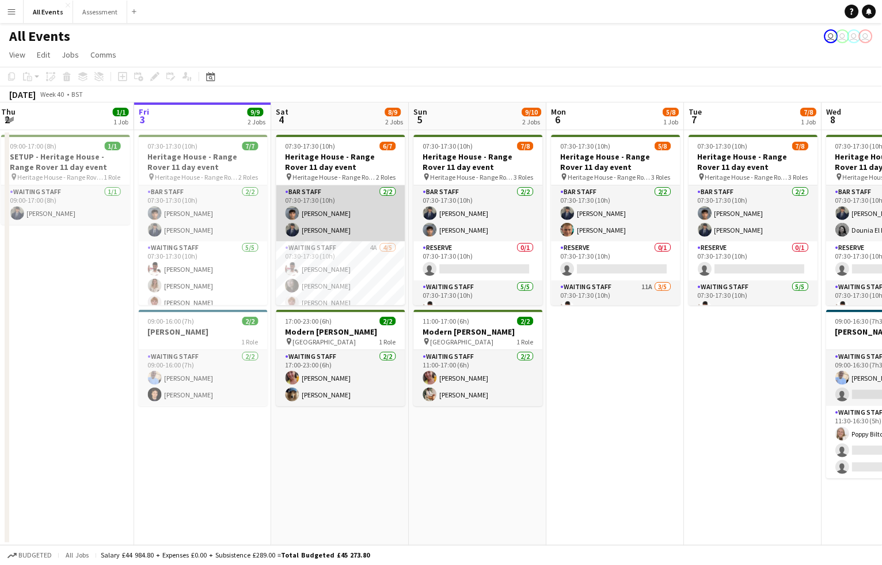
scroll to position [0, 0]
click at [360, 216] on app-card-role "Bar Staff [DATE] 07:30-17:30 (10h) [PERSON_NAME] [PERSON_NAME]" at bounding box center [340, 213] width 129 height 56
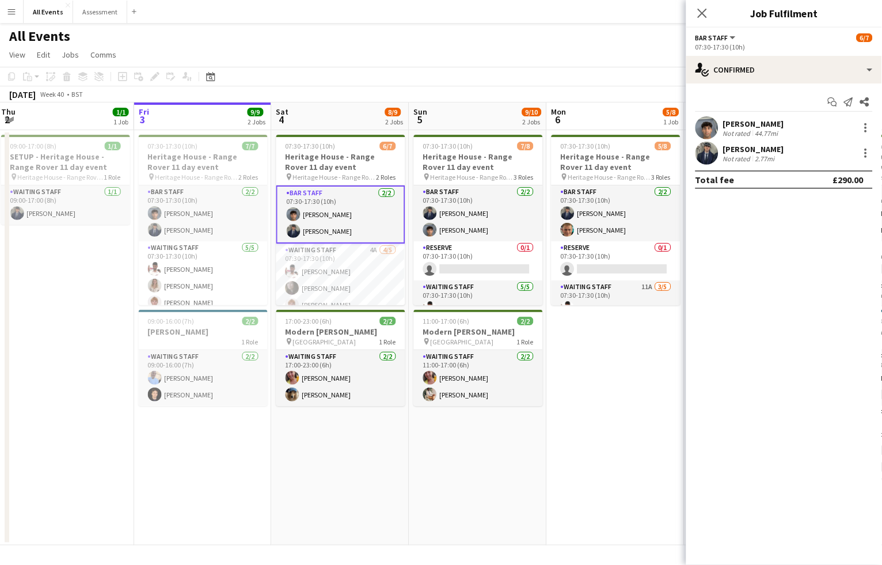
click at [394, 78] on app-toolbar "Copy Paste Paste Command V Paste with crew Command Shift V Paste linked Job [GE…" at bounding box center [441, 77] width 882 height 20
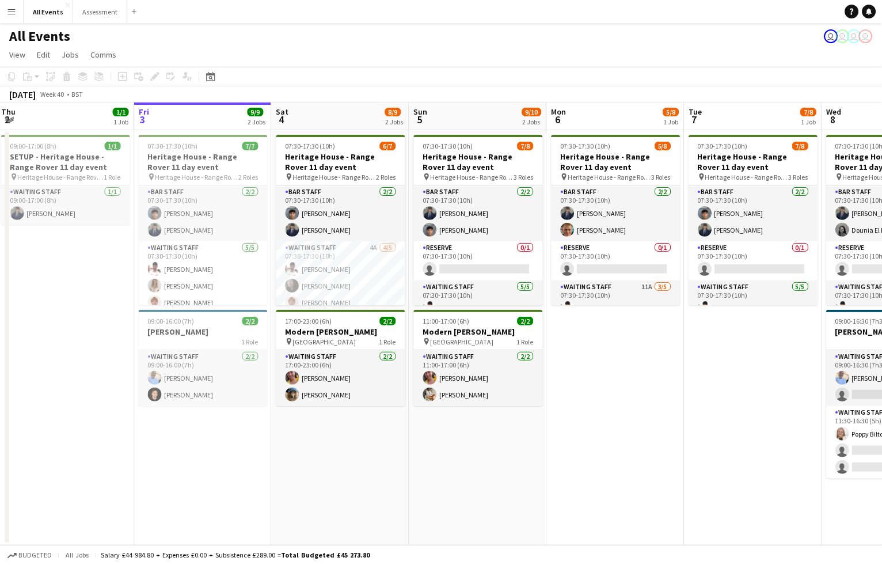
click at [611, 67] on app-toolbar "Copy Paste Paste Command V Paste with crew Command Shift V Paste linked Job [GE…" at bounding box center [441, 77] width 882 height 20
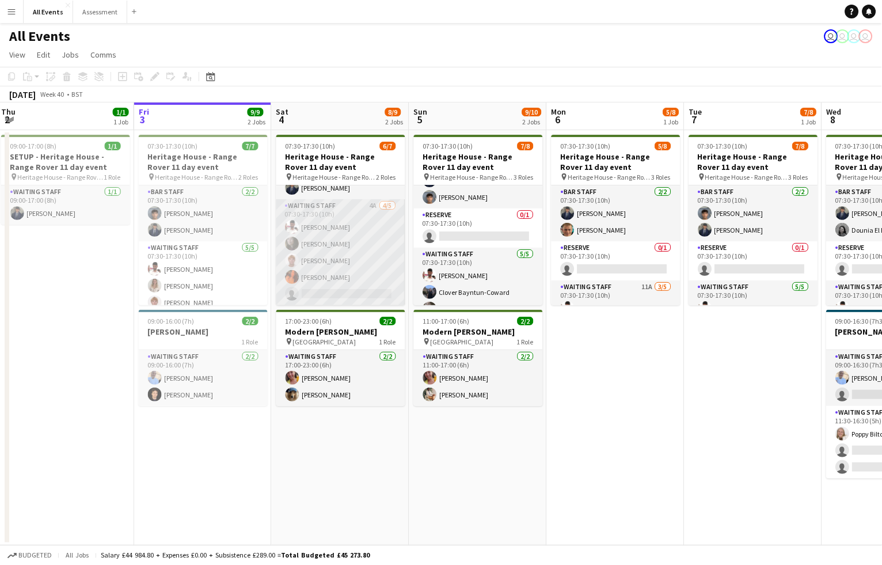
scroll to position [41, 0]
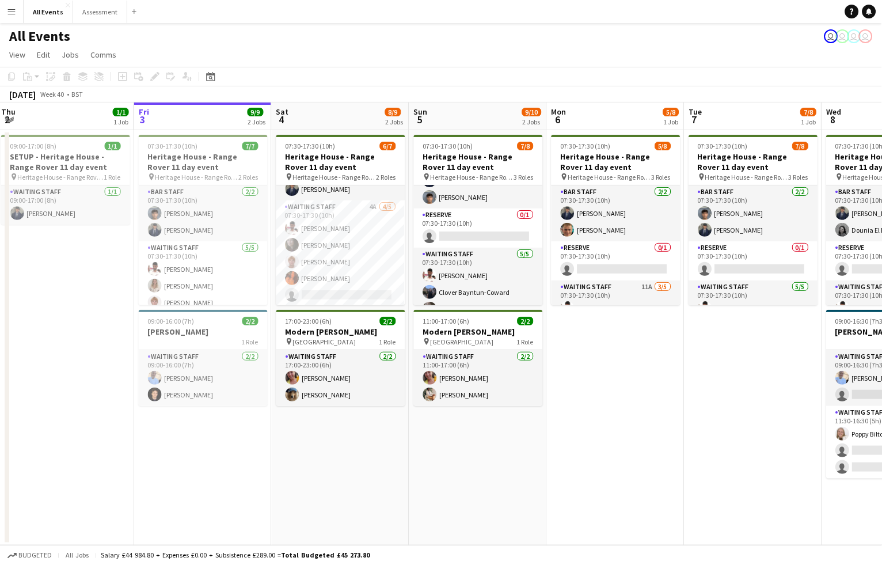
click at [417, 67] on app-toolbar "Copy Paste Paste Command V Paste with crew Command Shift V Paste linked Job [GE…" at bounding box center [441, 77] width 882 height 20
click at [340, 56] on app-page-menu "View Day view expanded Day view collapsed Month view Date picker Jump to [DATE]…" at bounding box center [441, 56] width 882 height 22
click at [292, 32] on div "All Events user user user user" at bounding box center [441, 34] width 882 height 22
drag, startPoint x: 260, startPoint y: 43, endPoint x: 715, endPoint y: 393, distance: 574.3
click at [715, 393] on app-board "All Events user user user user View Day view expanded Day view collapsed Month …" at bounding box center [441, 294] width 882 height 542
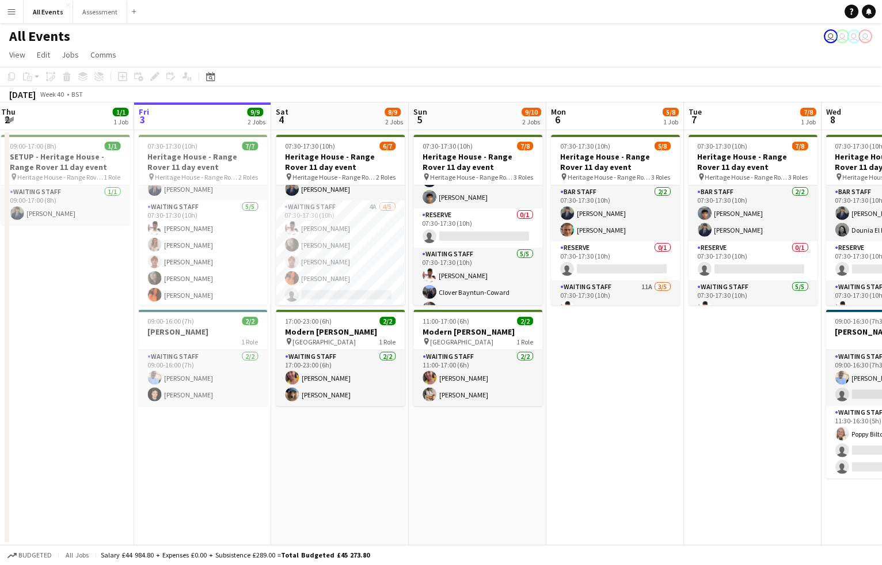
click at [715, 393] on app-date-cell "07:30-17:30 (10h) 7/8 Heritage House - Range Rover 11 day event pin Heritage Ho…" at bounding box center [753, 337] width 138 height 415
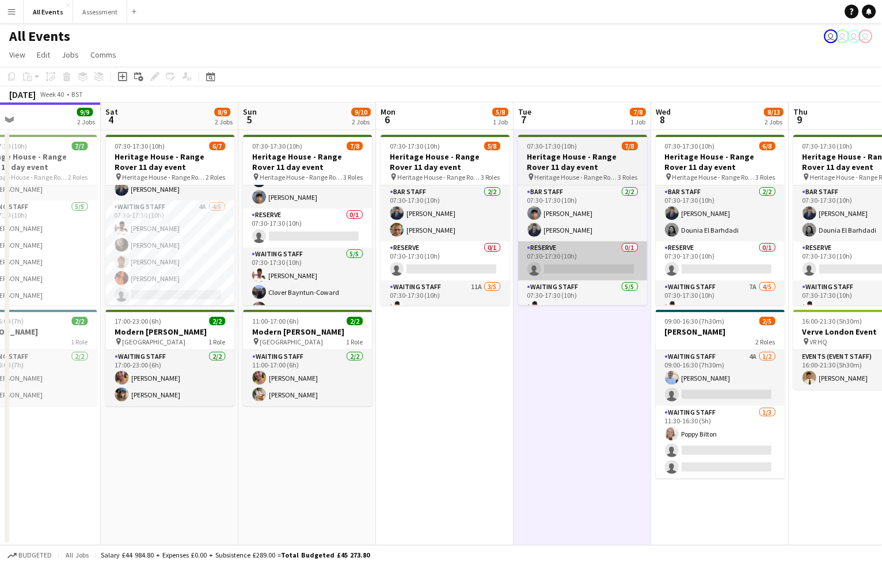
drag, startPoint x: 726, startPoint y: 397, endPoint x: 561, endPoint y: 271, distance: 207.4
click at [559, 294] on app-calendar-viewport "Tue 30 Wed 1 5/5 2 Jobs Thu 2 1/1 1 Job Fri 3 9/9 2 Jobs Sat 4 8/9 2 Jobs Sun 5…" at bounding box center [441, 323] width 882 height 443
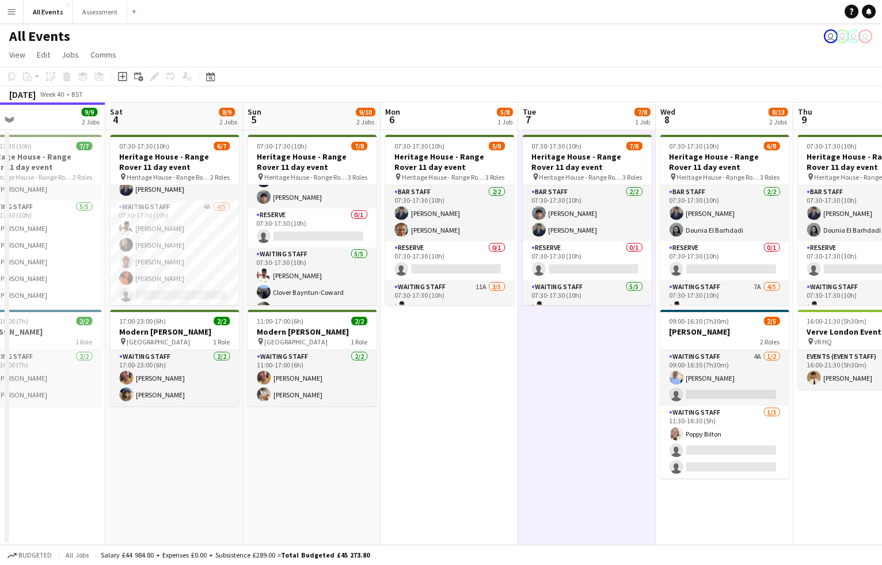
click at [466, 39] on div "All Events user user user user" at bounding box center [441, 34] width 882 height 22
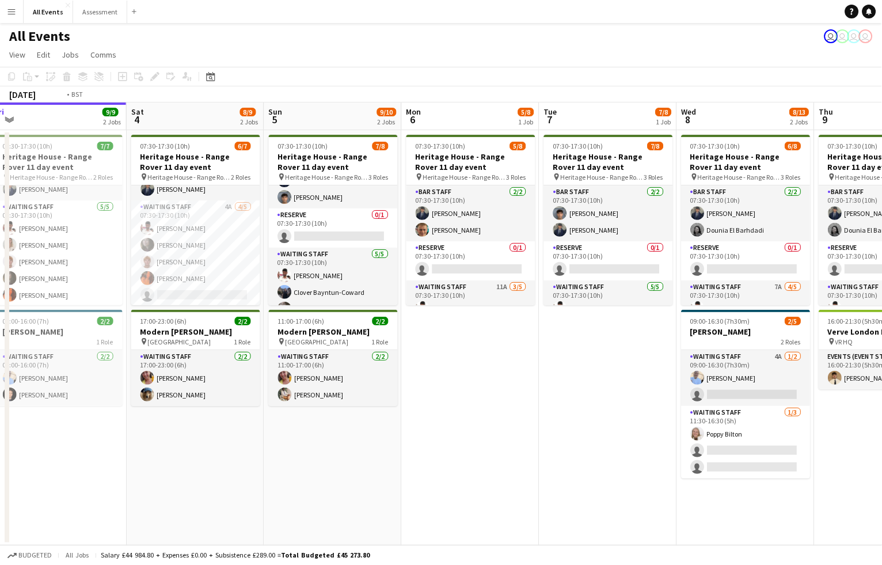
scroll to position [0, 292]
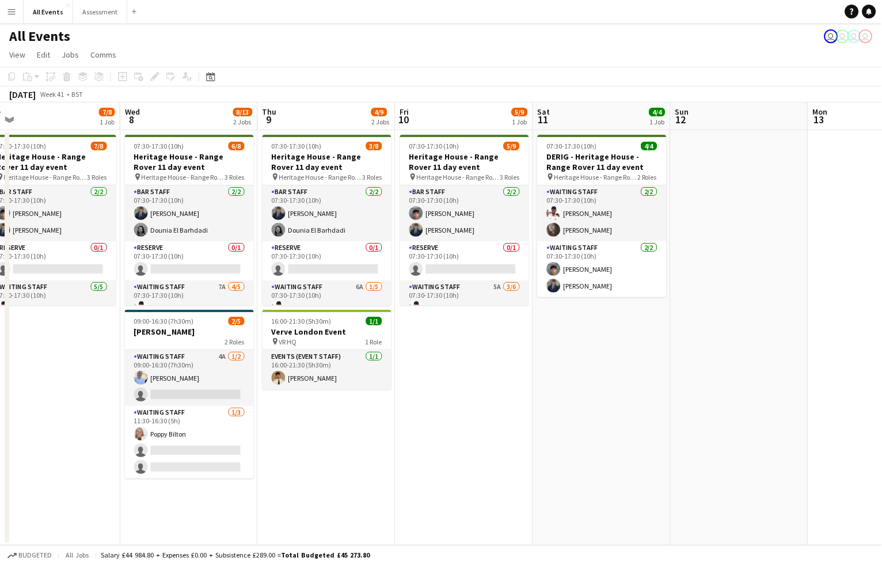
click at [316, 49] on app-page-menu "View Day view expanded Day view collapsed Month view Date picker Jump to [DATE]…" at bounding box center [441, 56] width 882 height 22
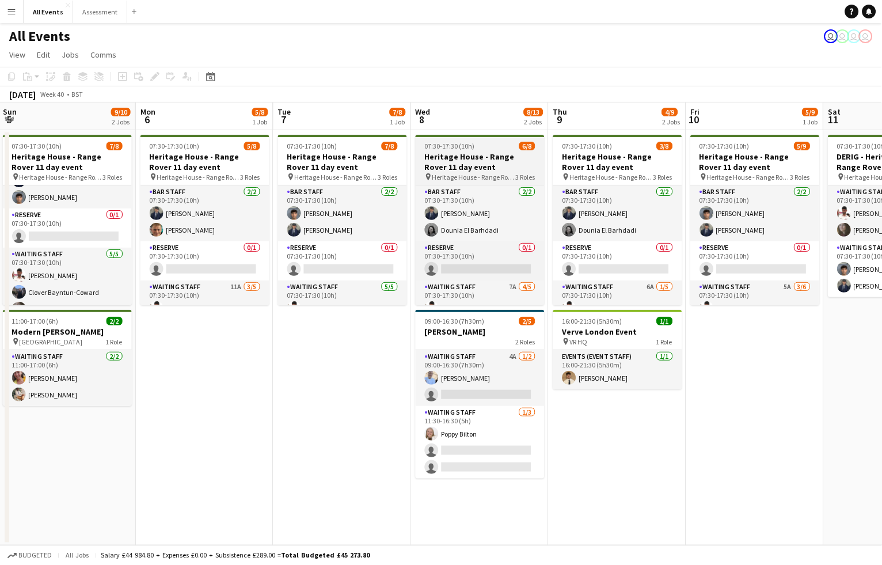
scroll to position [0, 349]
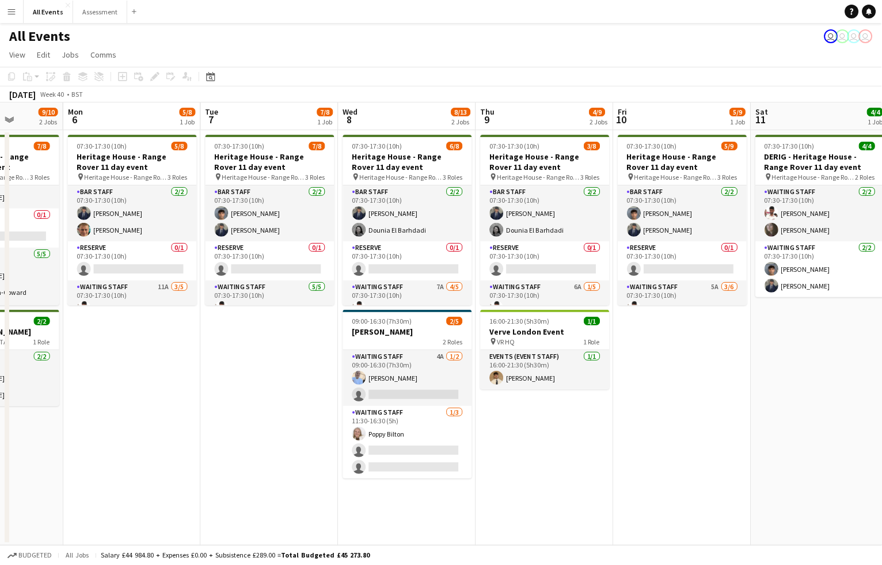
click at [340, 57] on app-page-menu "View Day view expanded Day view collapsed Month view Date picker Jump to [DATE]…" at bounding box center [441, 56] width 882 height 22
click at [328, 64] on app-page-menu "View Day view expanded Day view collapsed Month view Date picker Jump to [DATE]…" at bounding box center [441, 56] width 882 height 22
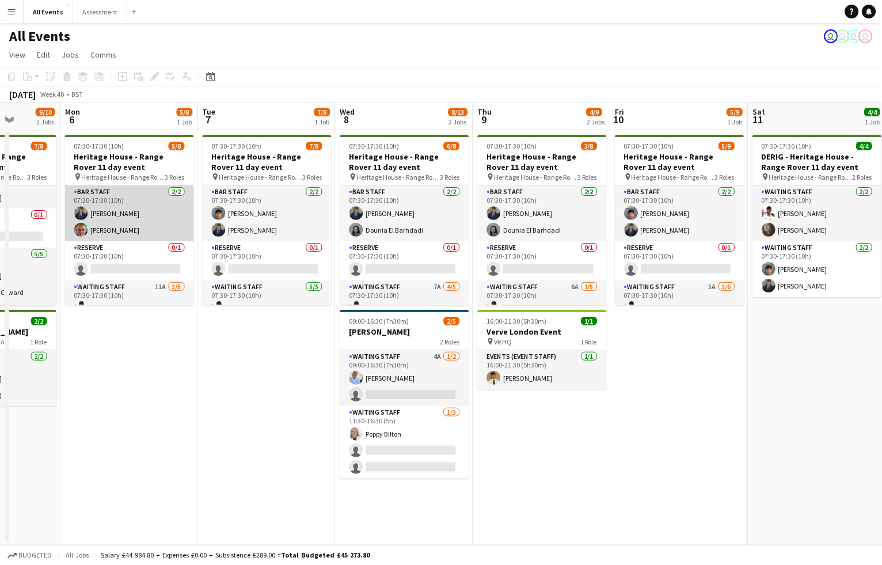
scroll to position [0, 352]
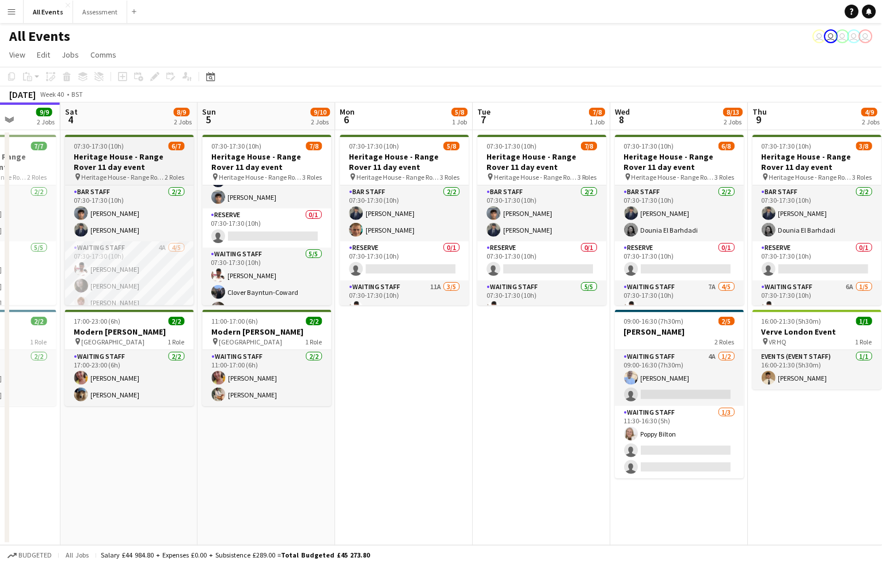
click at [135, 157] on h3 "Heritage House - Range Rover 11 day event" at bounding box center [129, 161] width 129 height 21
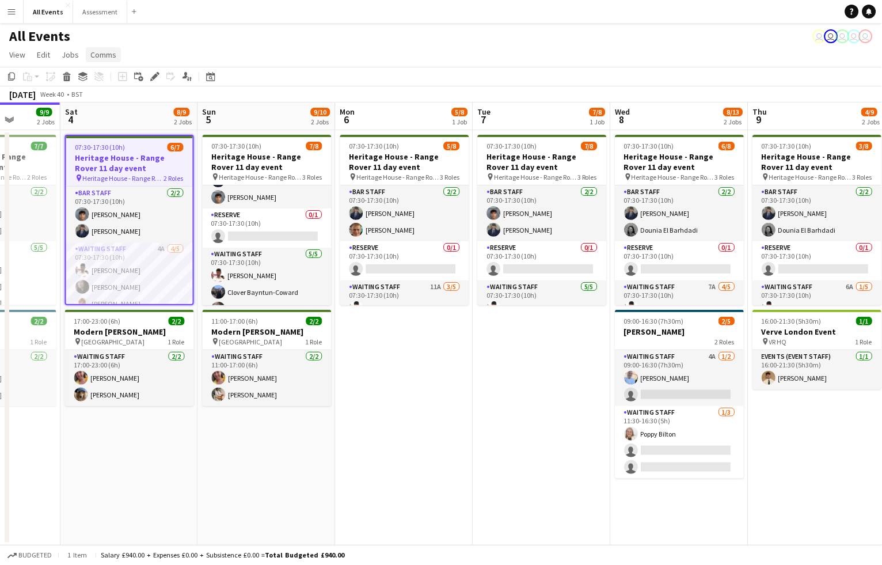
click at [95, 53] on span "Comms" at bounding box center [103, 55] width 26 height 10
click at [142, 105] on link "Create chat" at bounding box center [133, 104] width 96 height 24
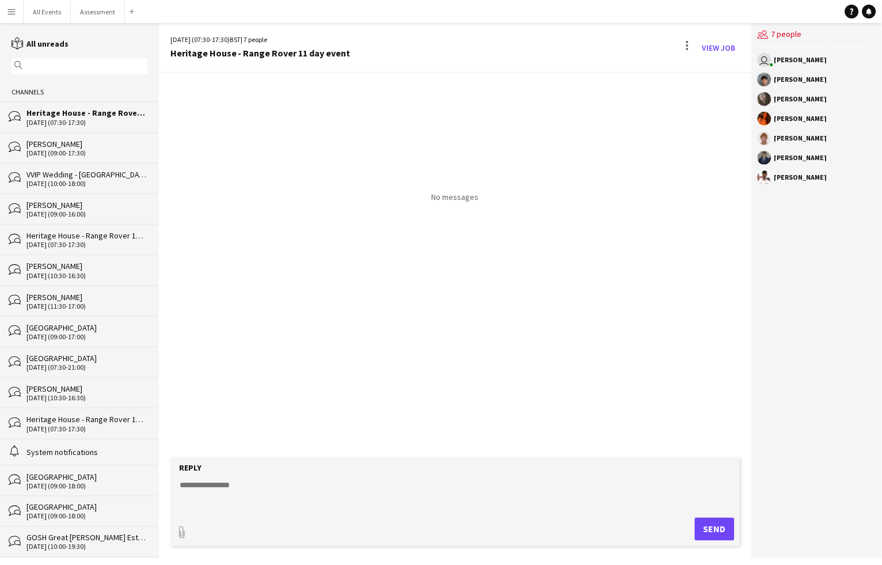
click at [458, 493] on textarea at bounding box center [457, 495] width 558 height 30
click at [371, 489] on textarea at bounding box center [457, 495] width 558 height 30
paste textarea "**********"
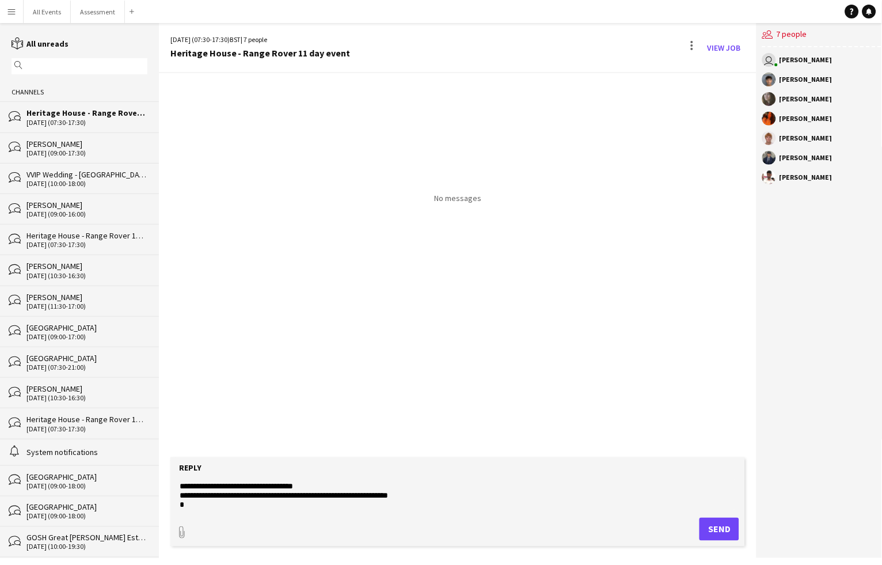
type textarea "**********"
click at [710, 530] on button "Send" at bounding box center [719, 529] width 40 height 23
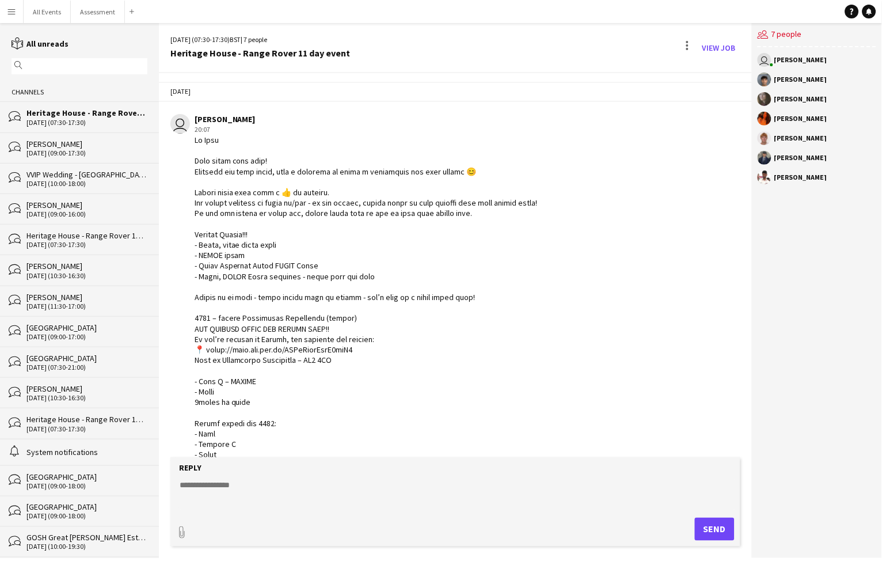
scroll to position [291, 0]
